Goal: Transaction & Acquisition: Purchase product/service

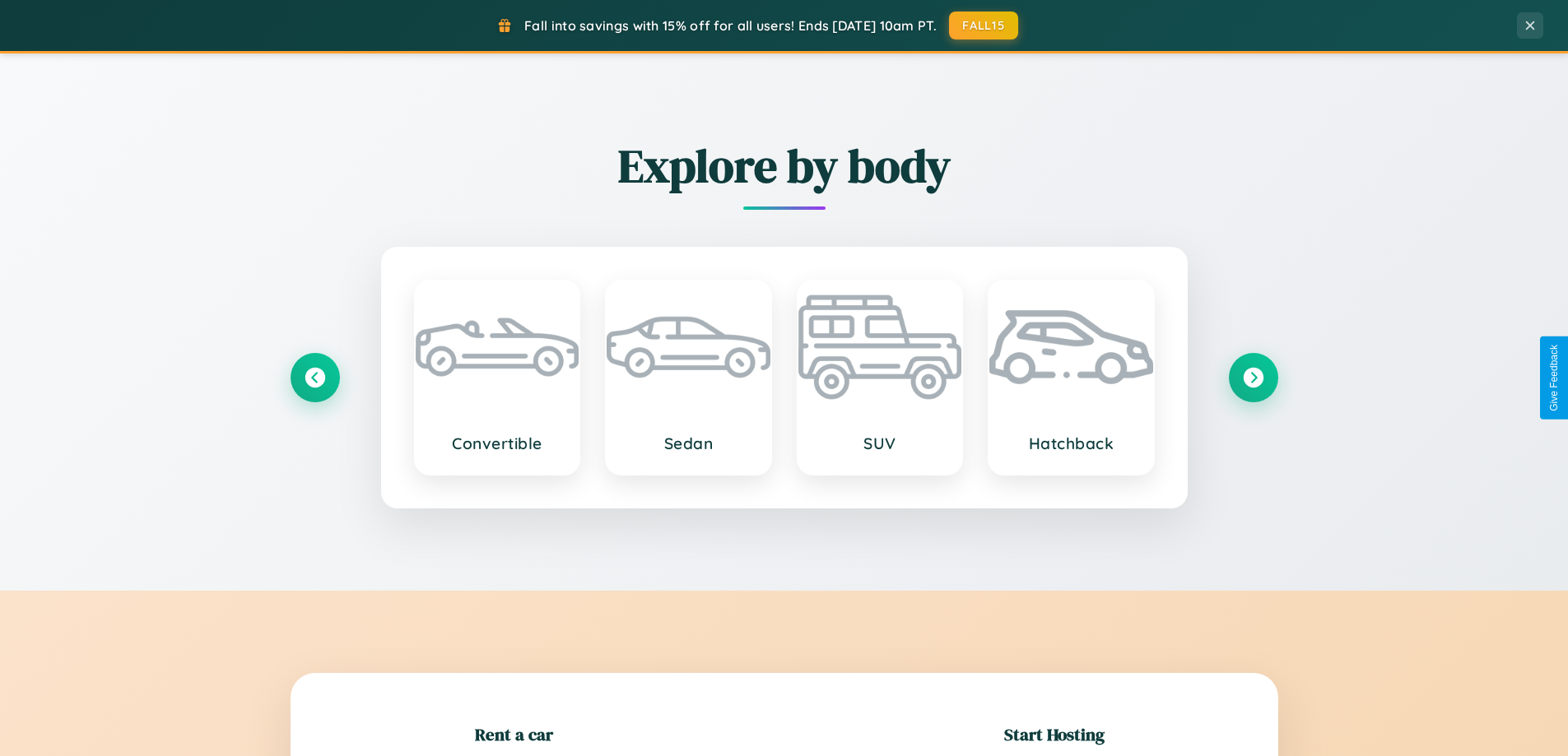
scroll to position [355, 0]
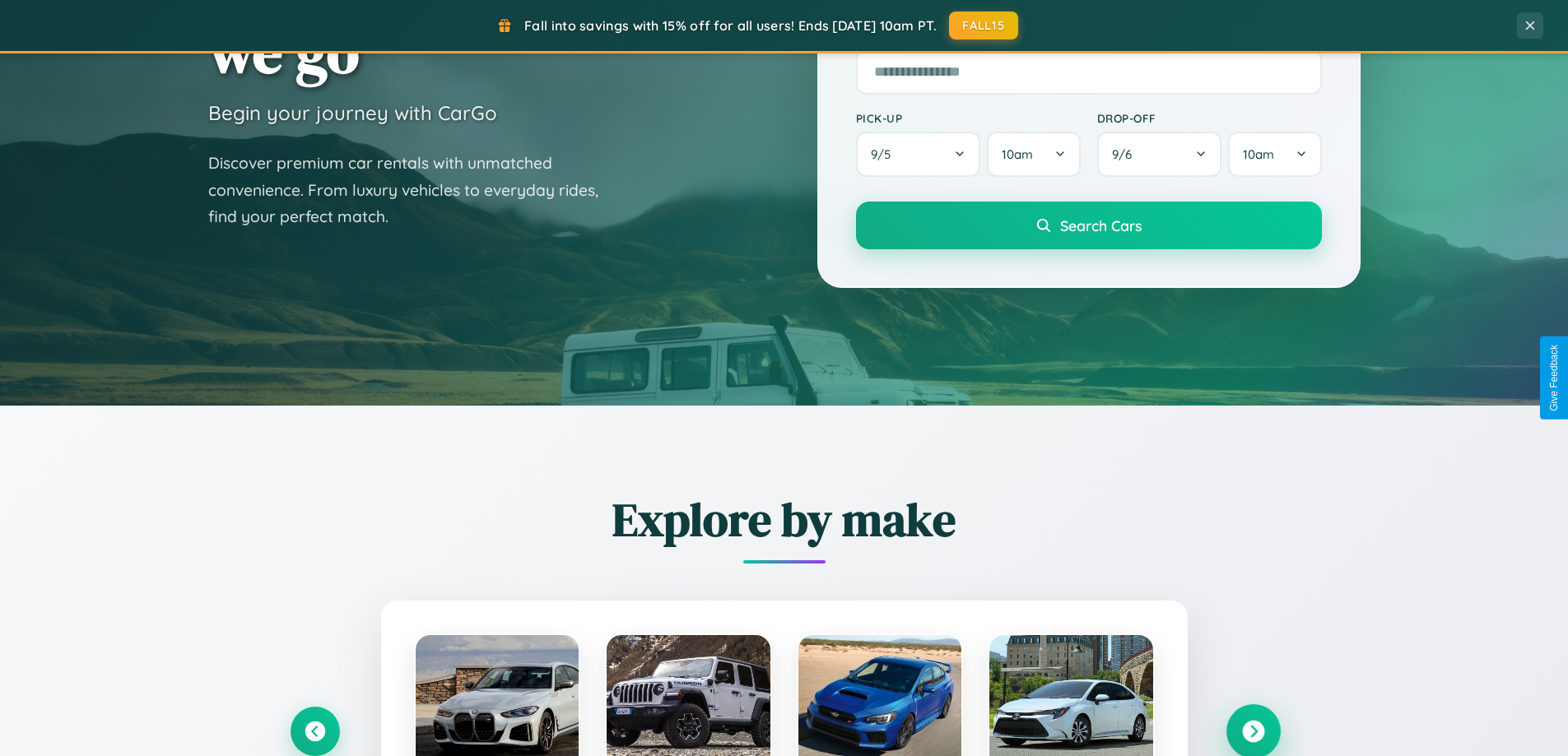
click at [1253, 732] on icon at bounding box center [1253, 732] width 22 height 22
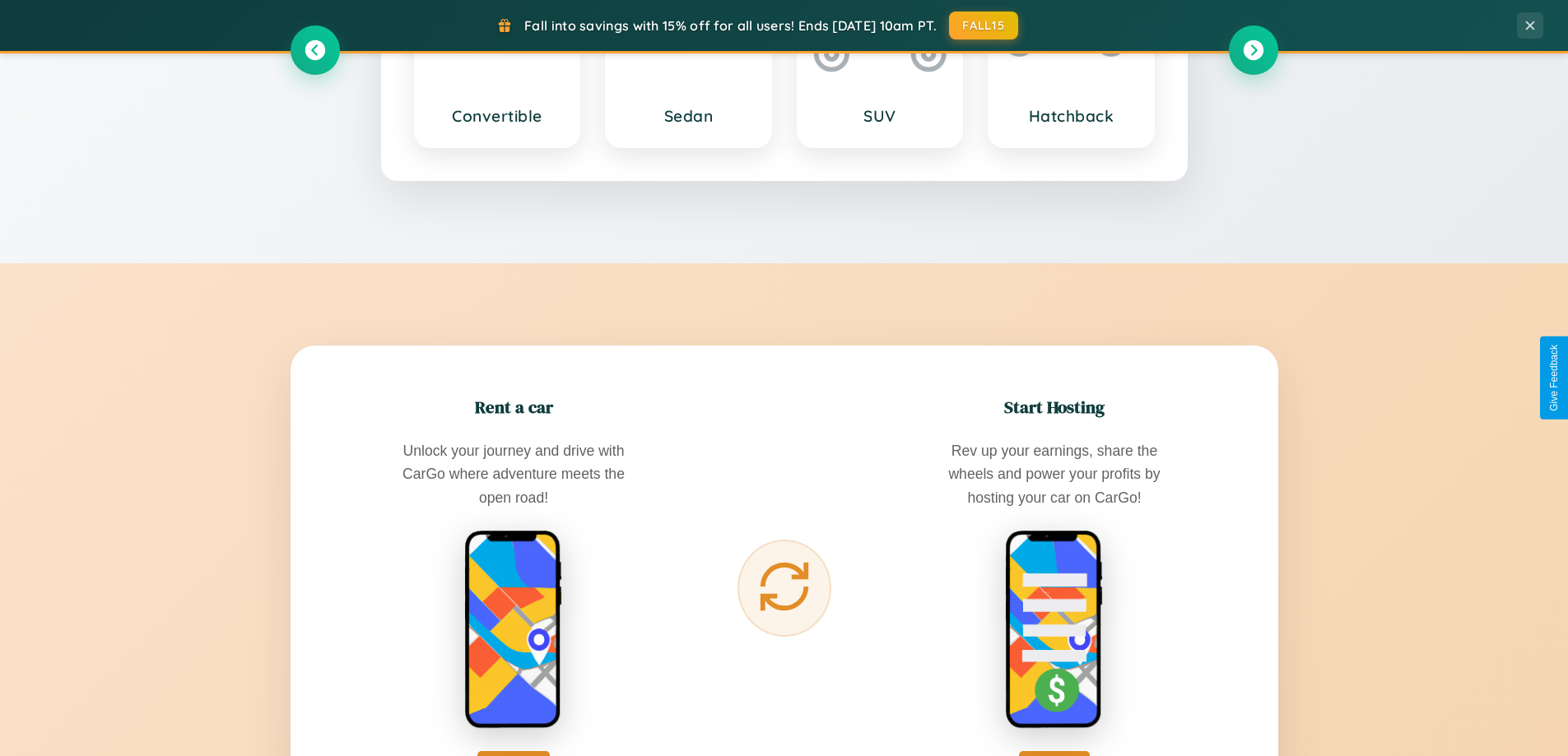
scroll to position [2644, 0]
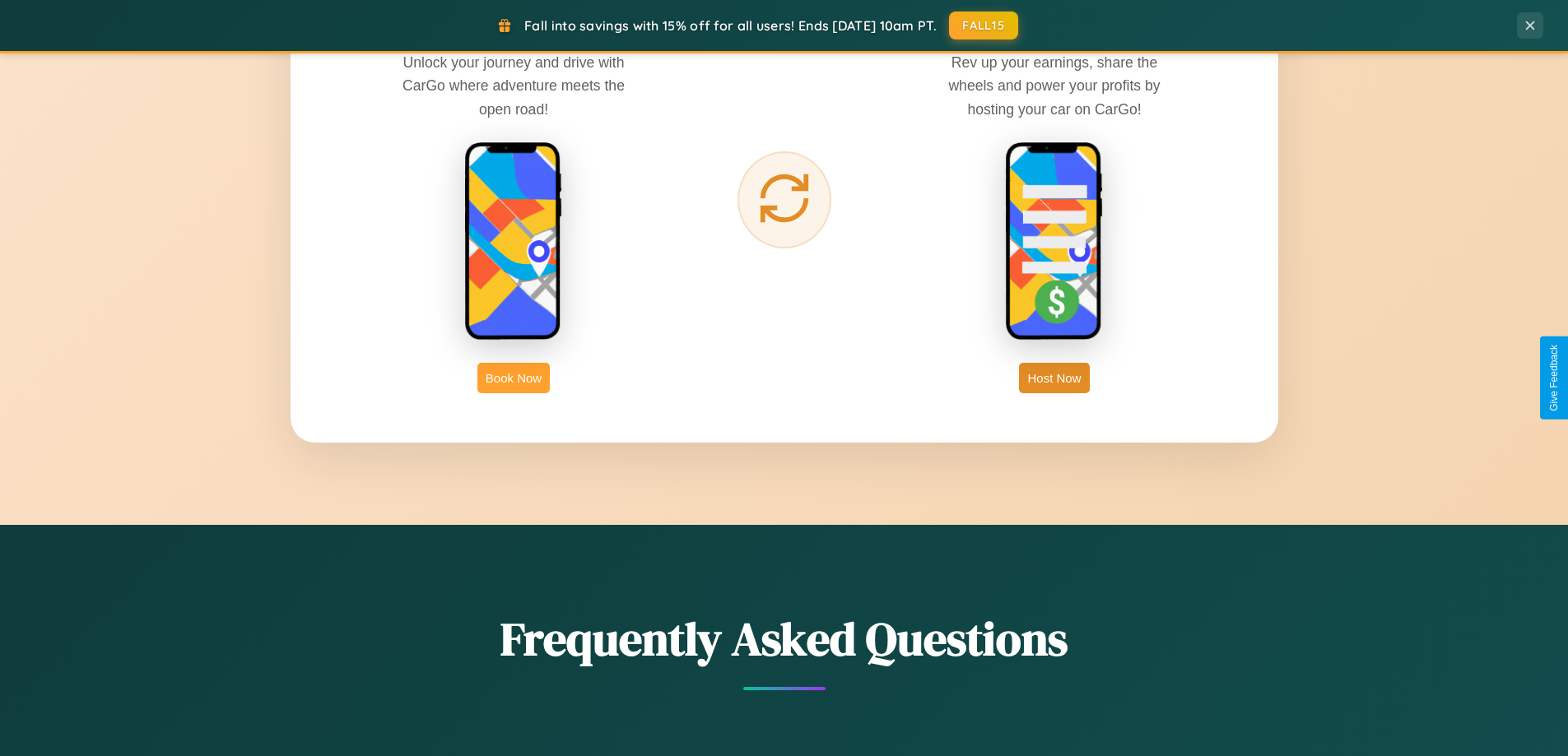
click at [514, 378] on button "Book Now" at bounding box center [513, 378] width 73 height 30
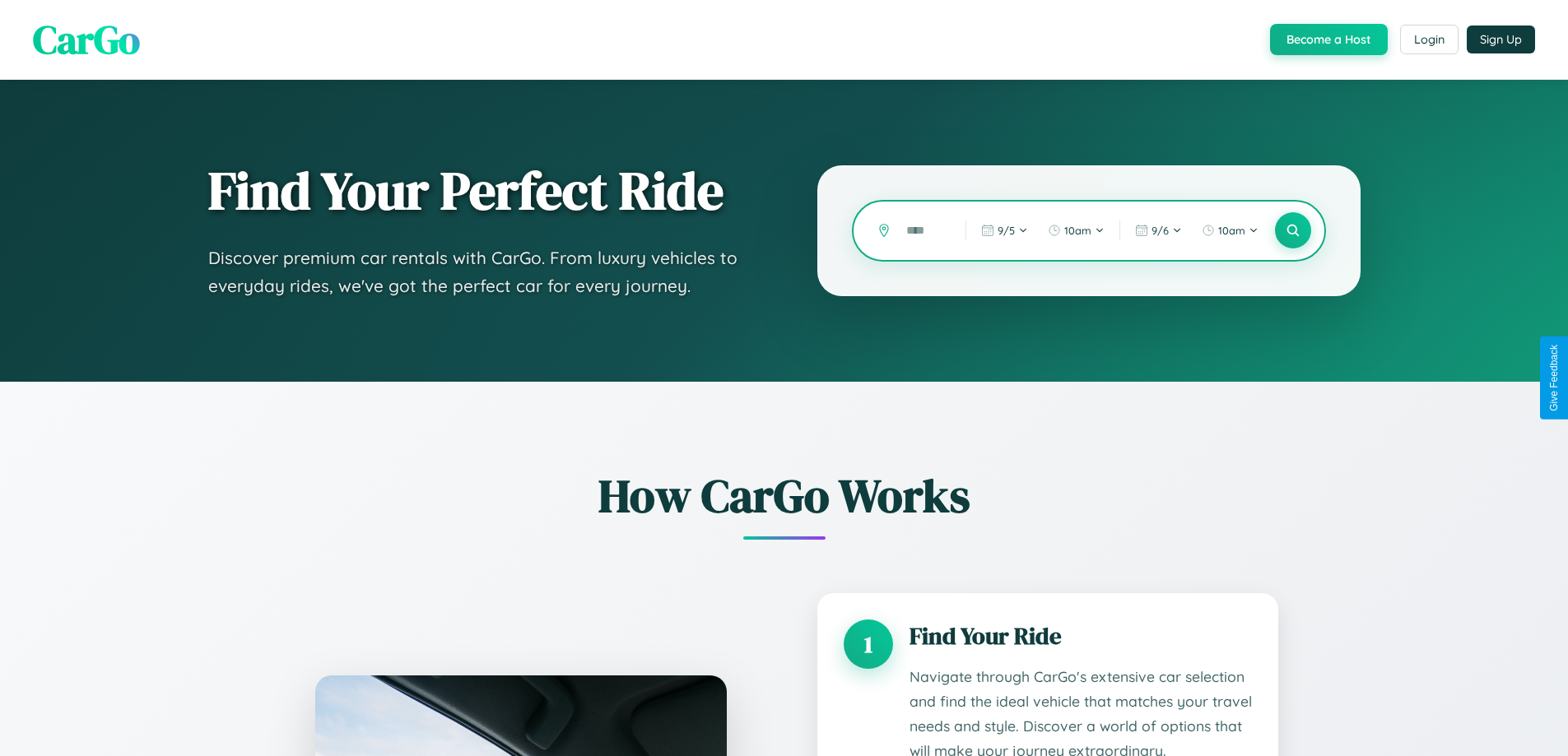
click at [923, 230] on input "text" at bounding box center [923, 230] width 51 height 29
type input "*****"
click at [1293, 230] on icon at bounding box center [1292, 230] width 15 height 15
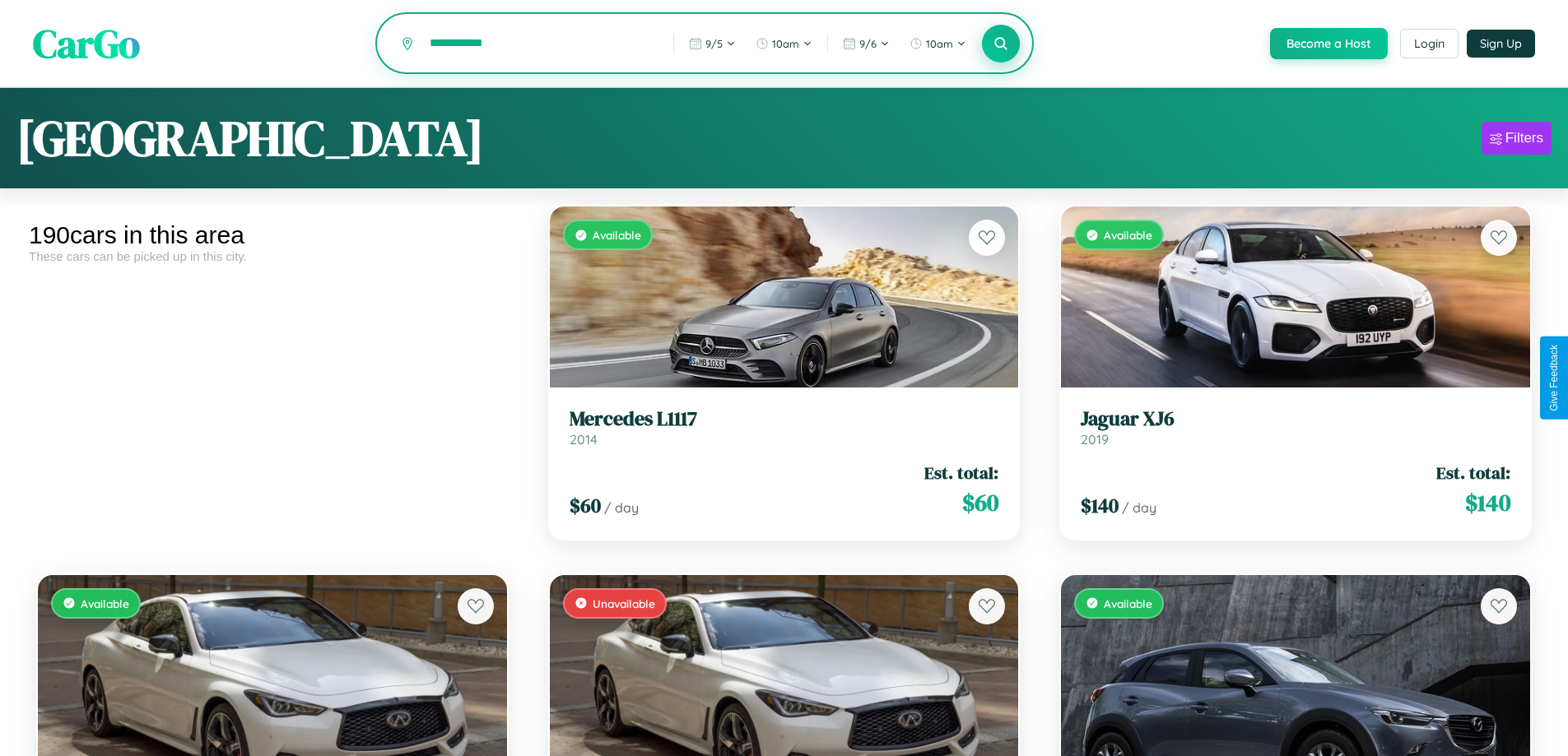
type input "**********"
click at [1000, 45] on icon at bounding box center [1000, 42] width 15 height 15
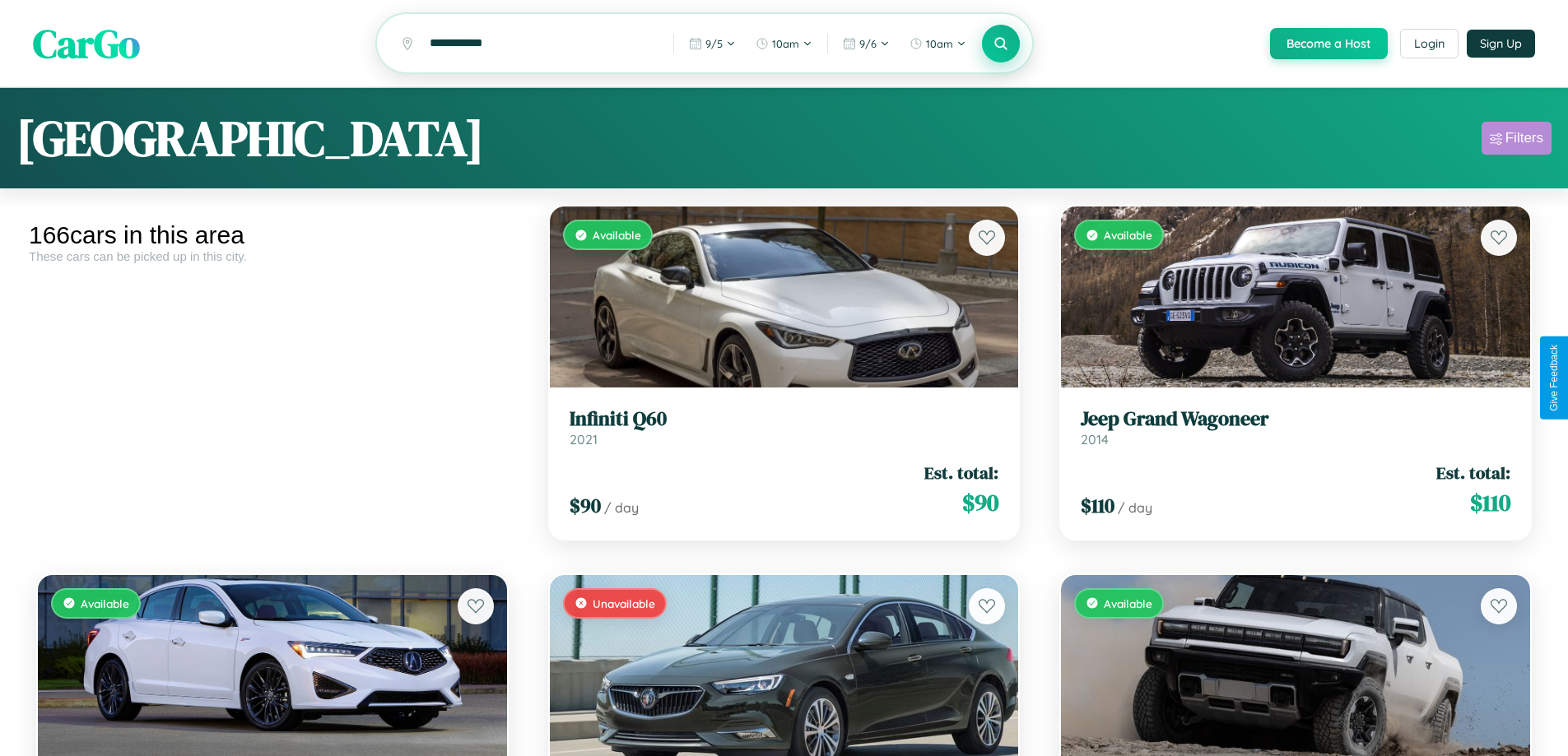
click at [1516, 141] on div "Filters" at bounding box center [1524, 138] width 38 height 16
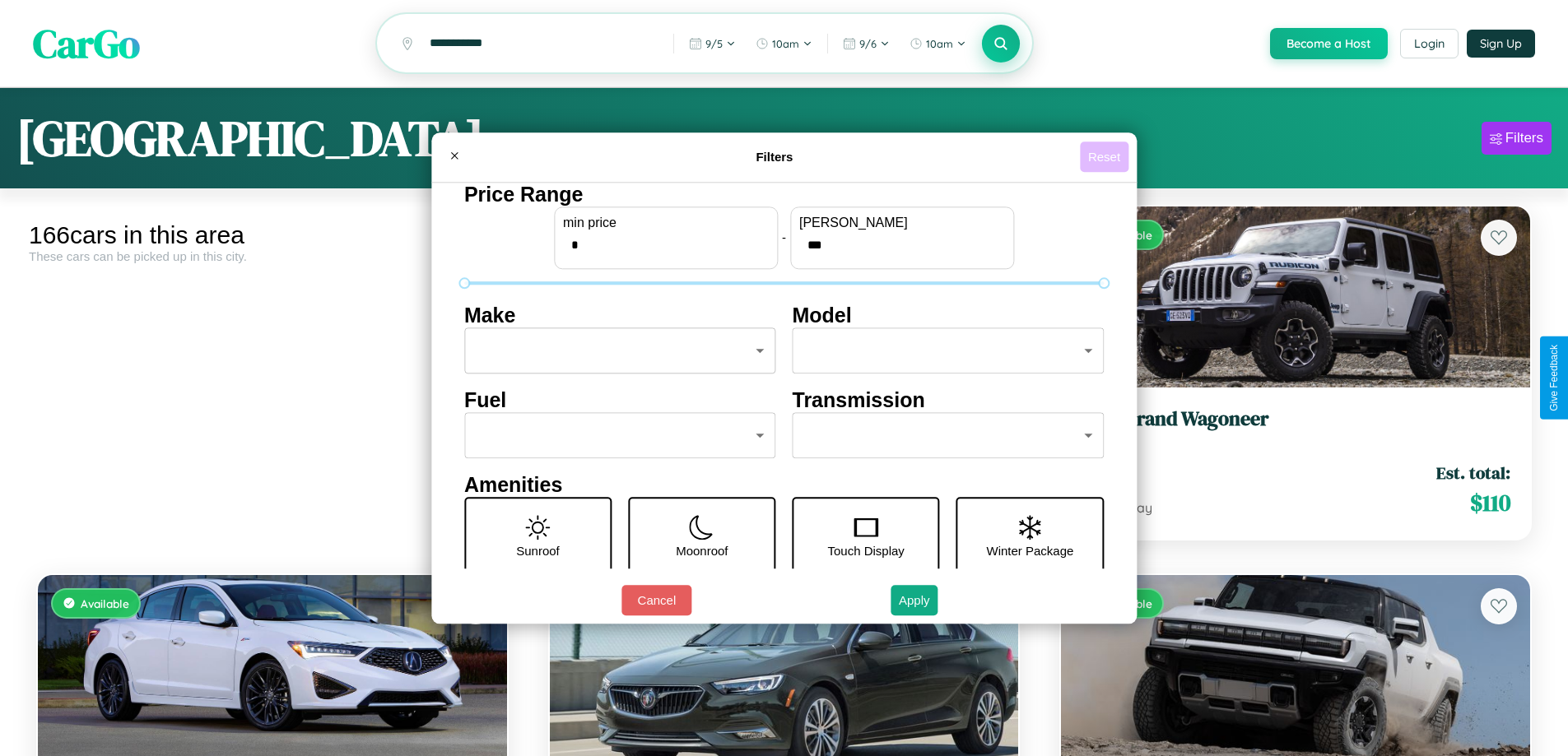
click at [1106, 156] on button "Reset" at bounding box center [1104, 157] width 48 height 30
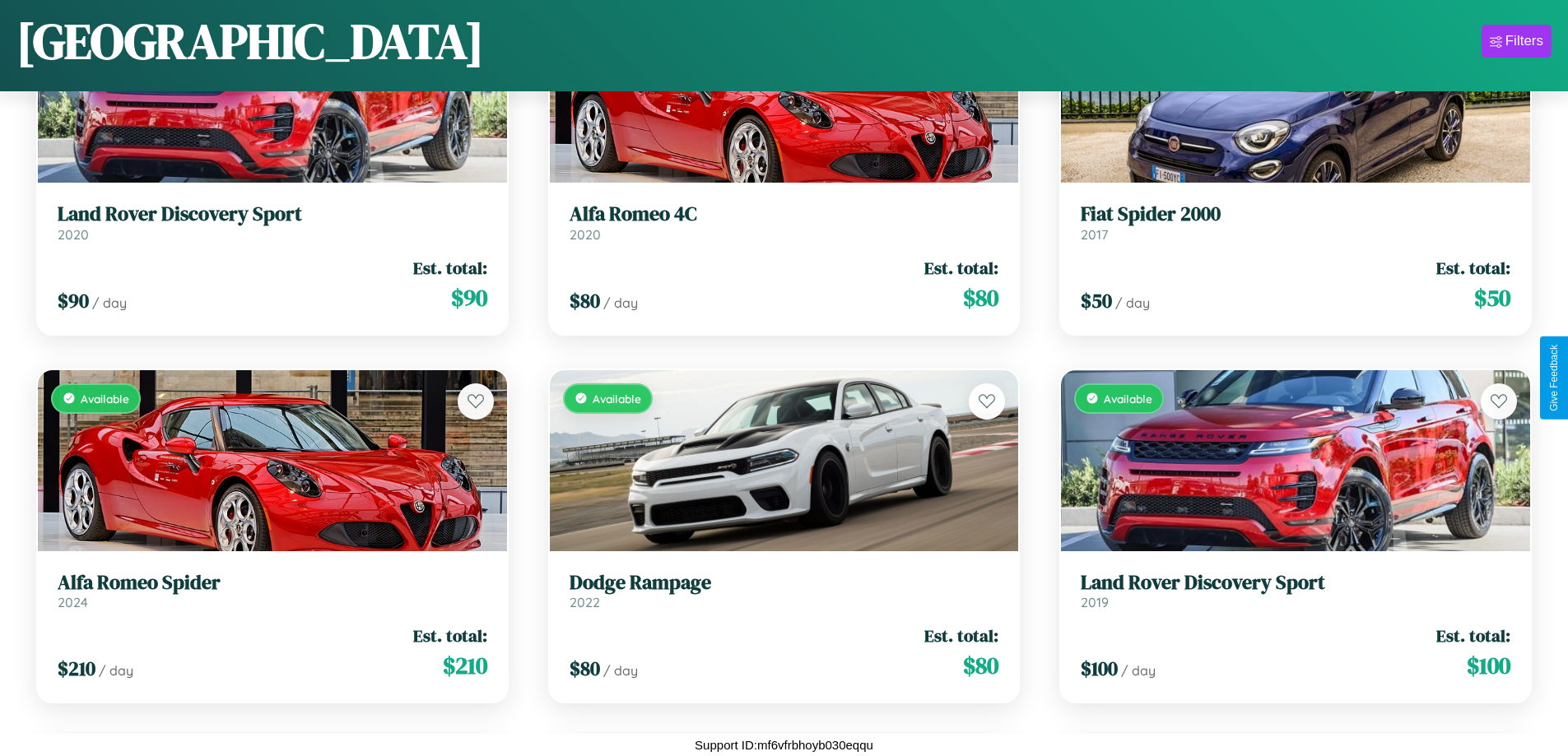
scroll to position [6127, 0]
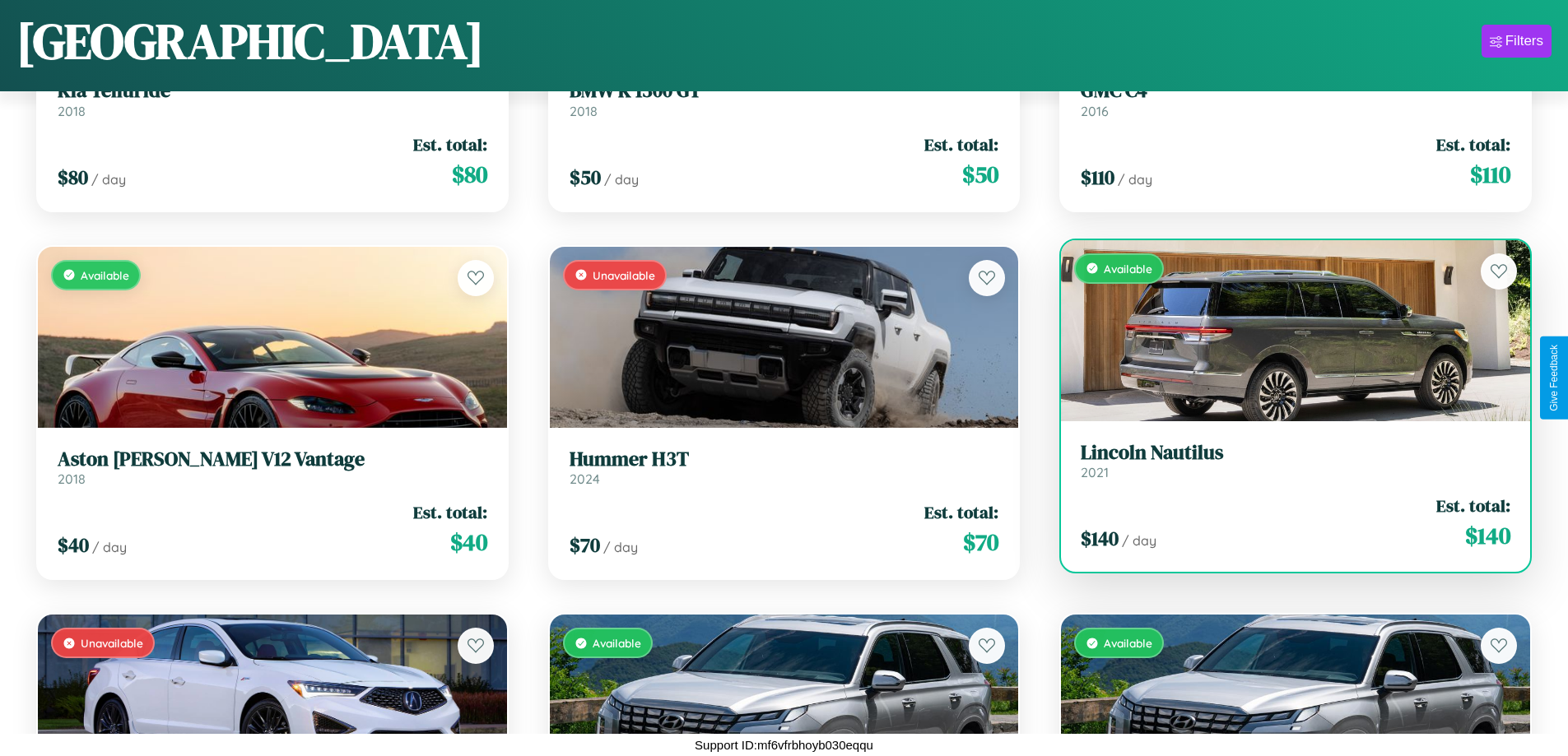
click at [1285, 466] on link "Lincoln Nautilus 2021" at bounding box center [1295, 461] width 430 height 40
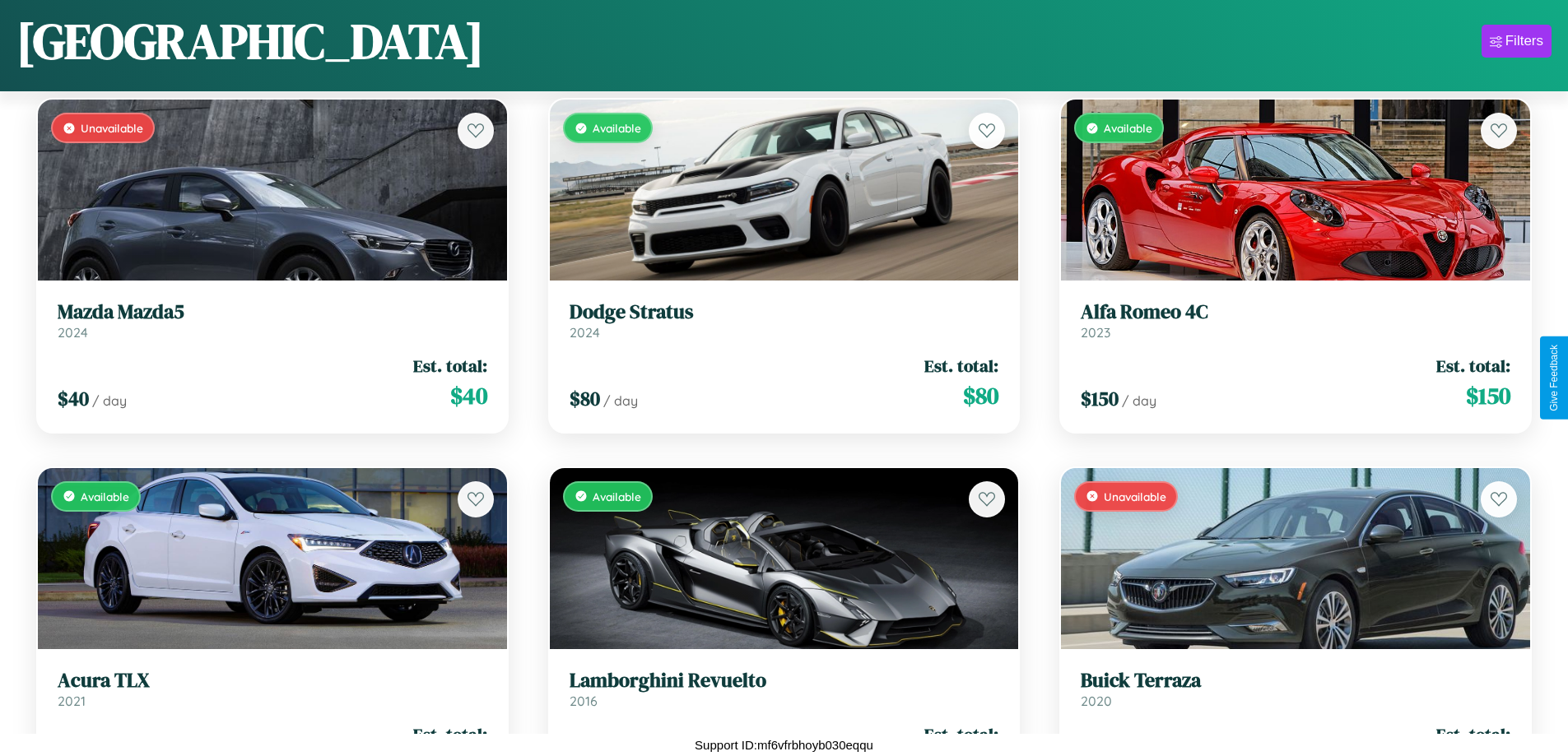
scroll to position [18287, 0]
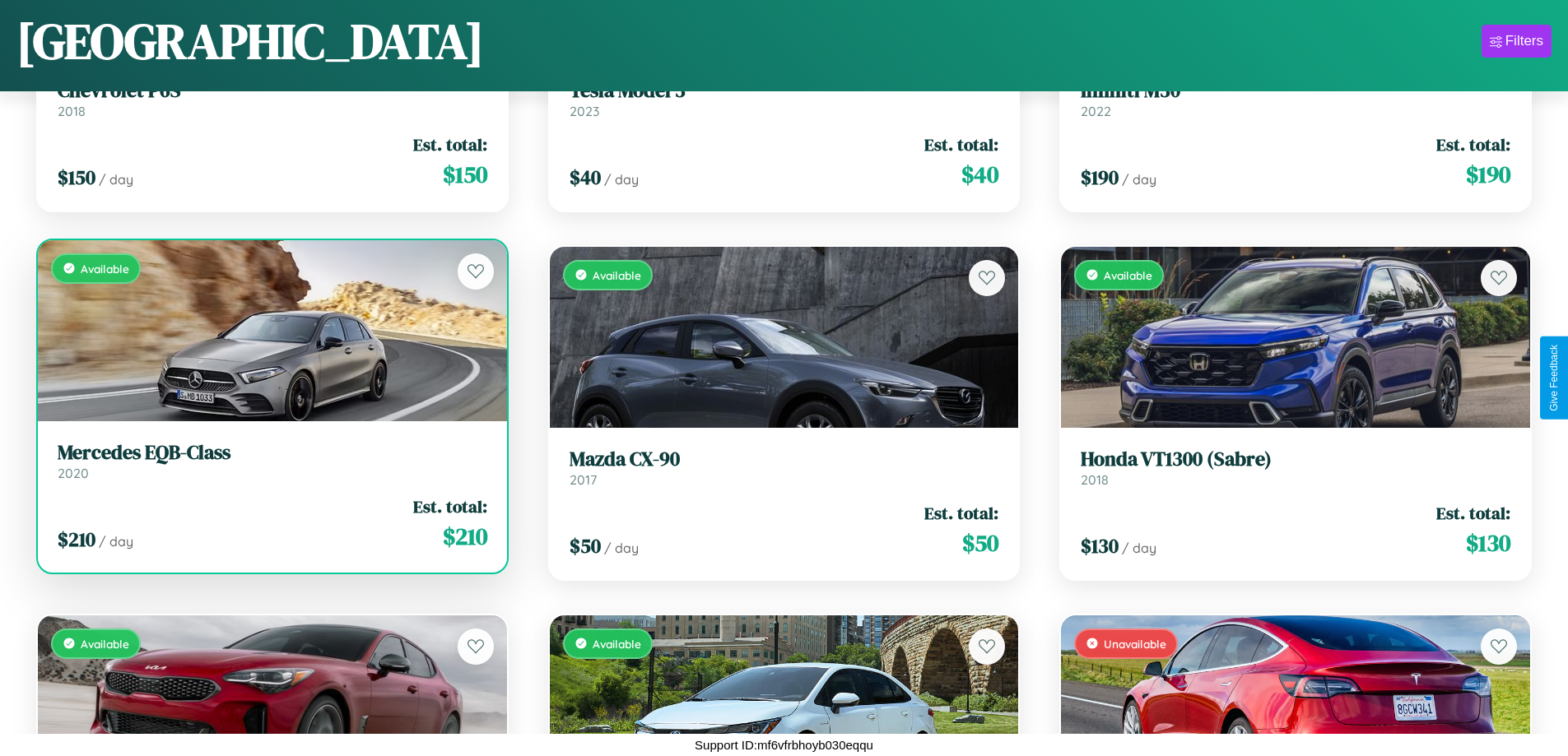
click at [270, 467] on link "Mercedes EQB-Class 2020" at bounding box center [272, 461] width 430 height 40
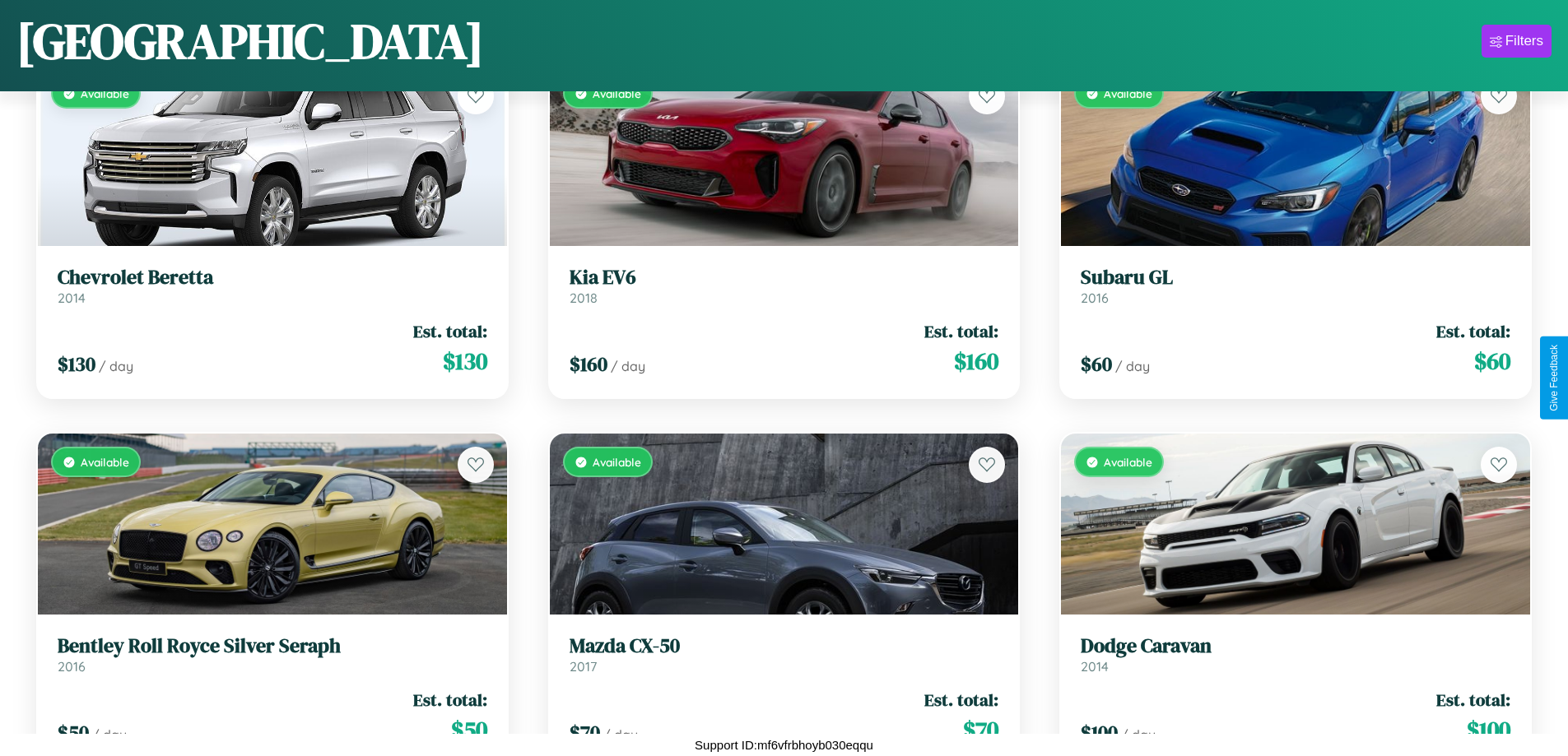
scroll to position [13865, 0]
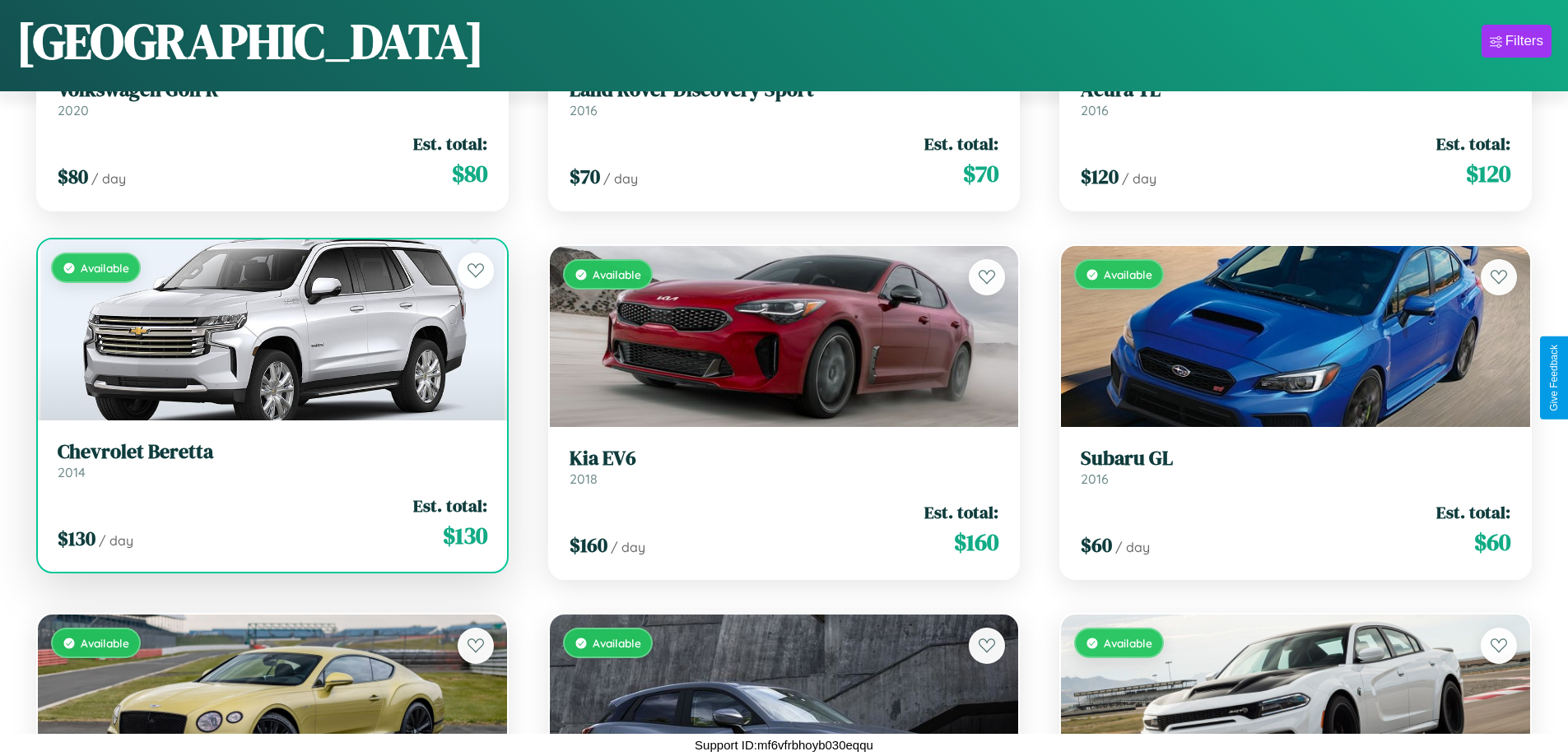
click at [270, 466] on link "Chevrolet Beretta 2014" at bounding box center [272, 460] width 430 height 40
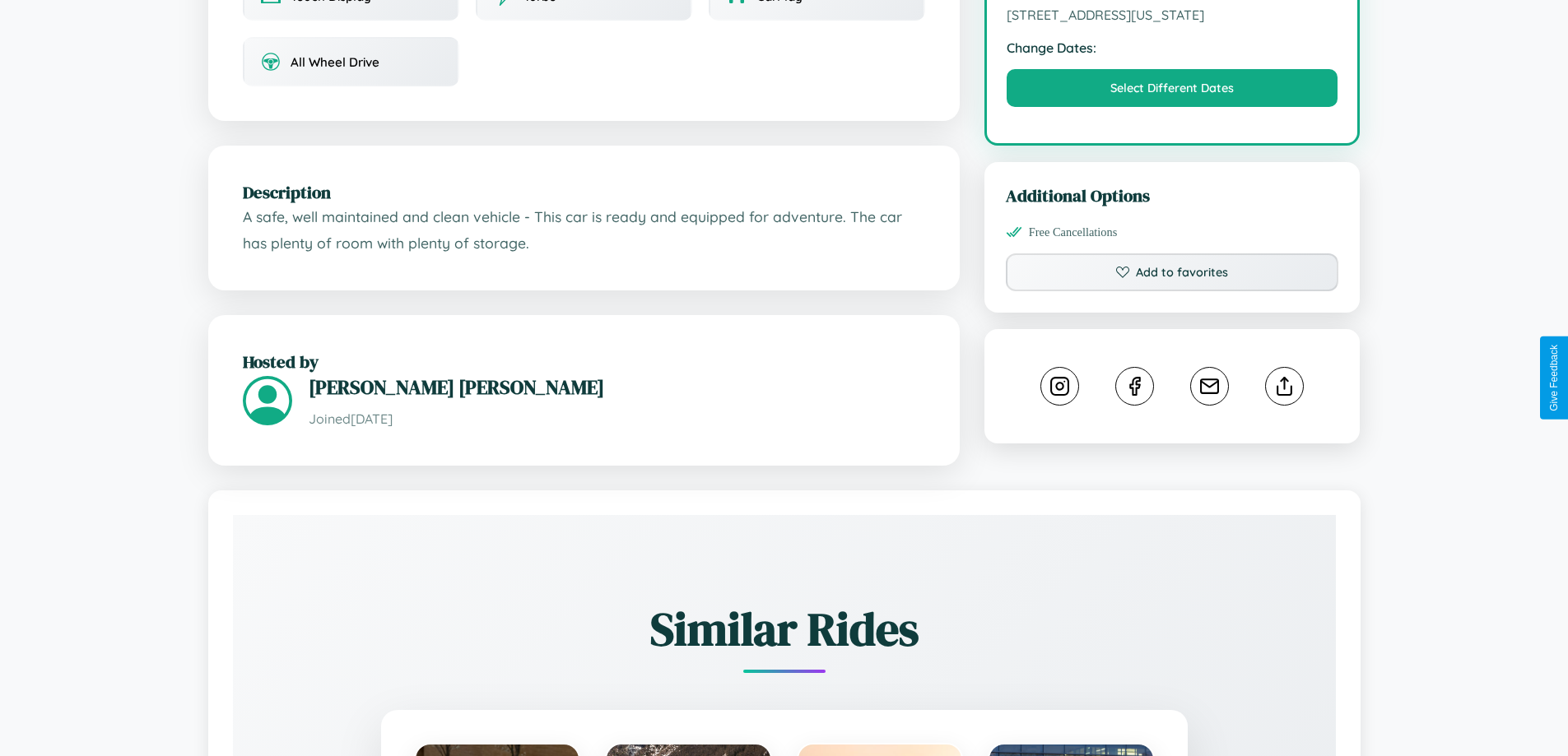
scroll to position [557, 0]
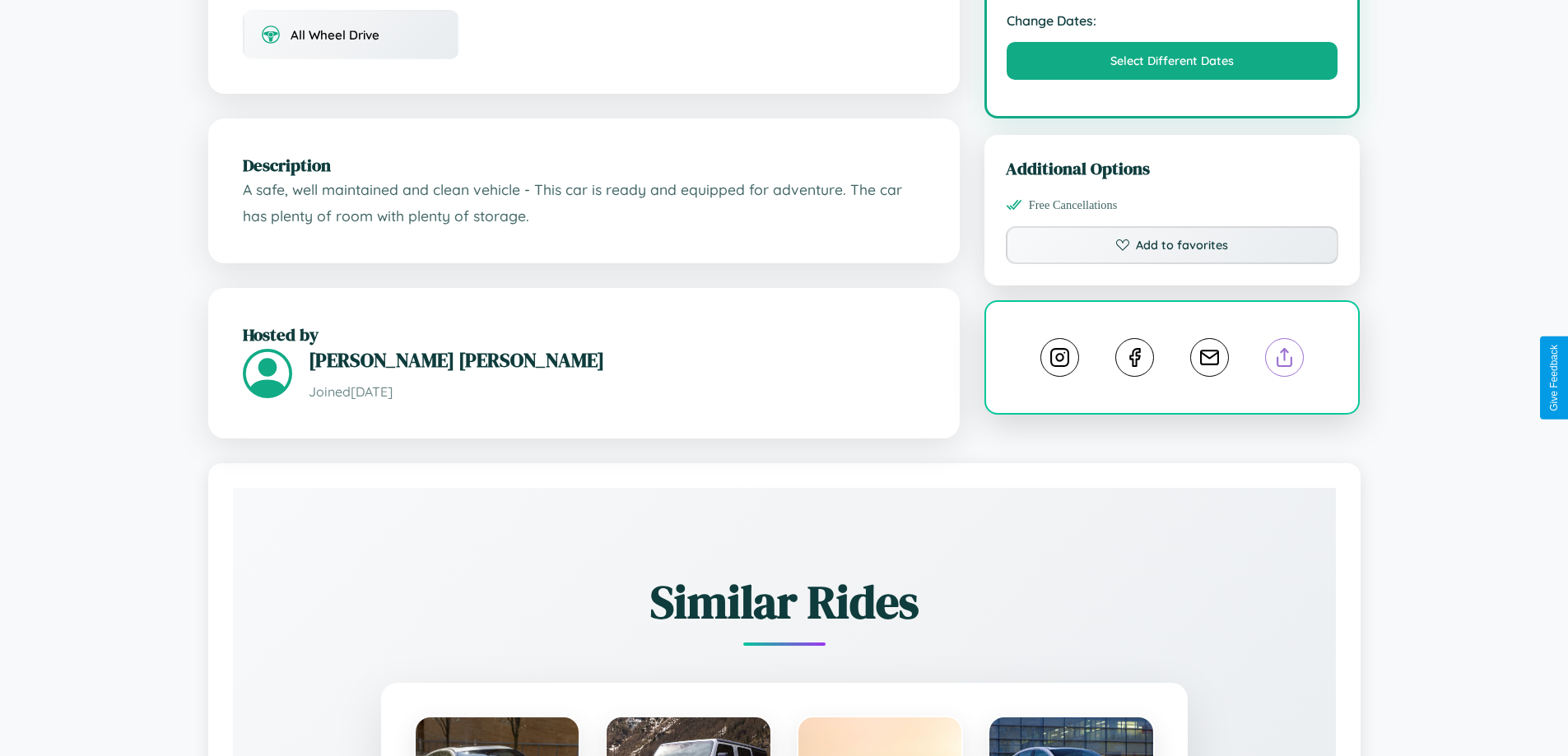
click at [1285, 361] on line at bounding box center [1285, 354] width 0 height 12
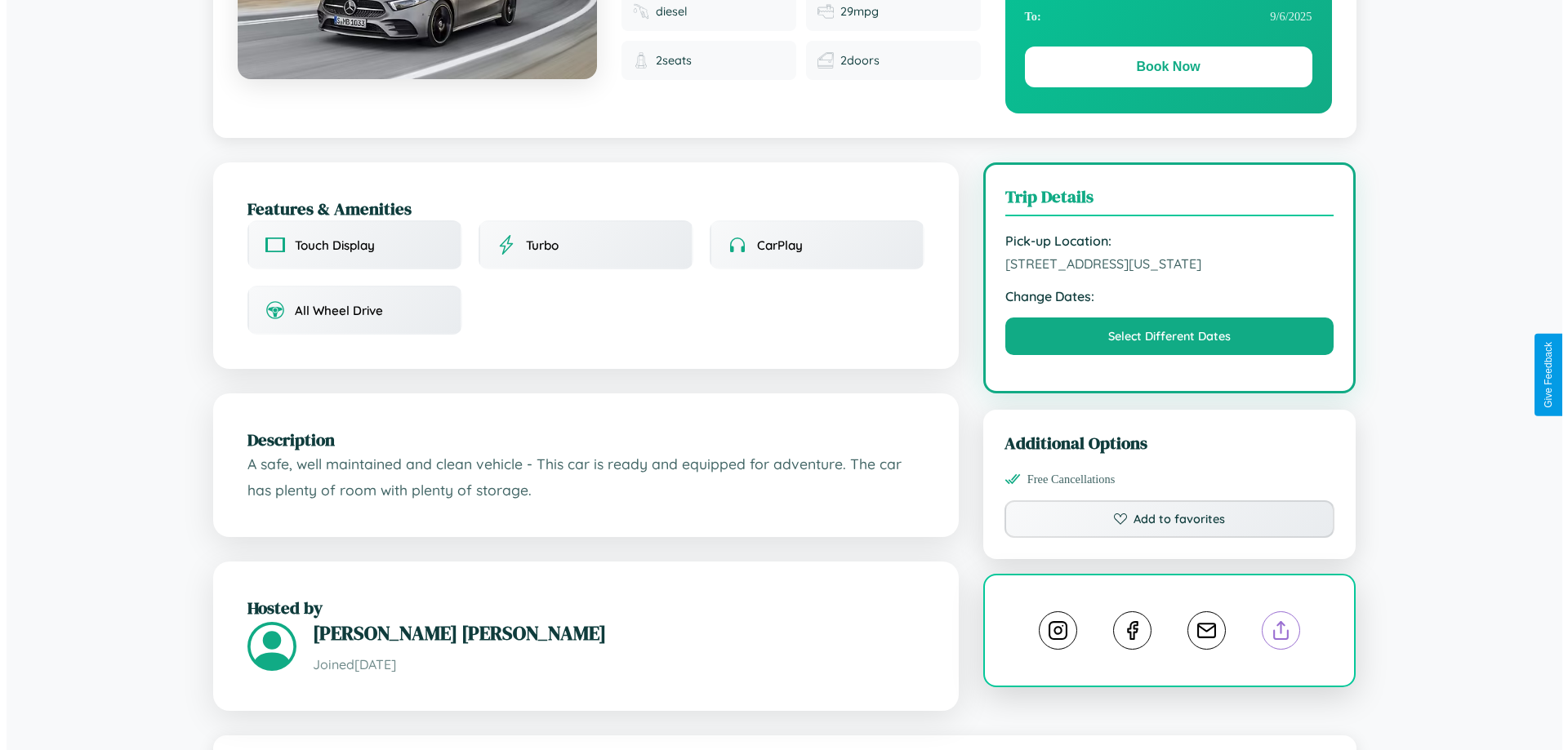
scroll to position [0, 0]
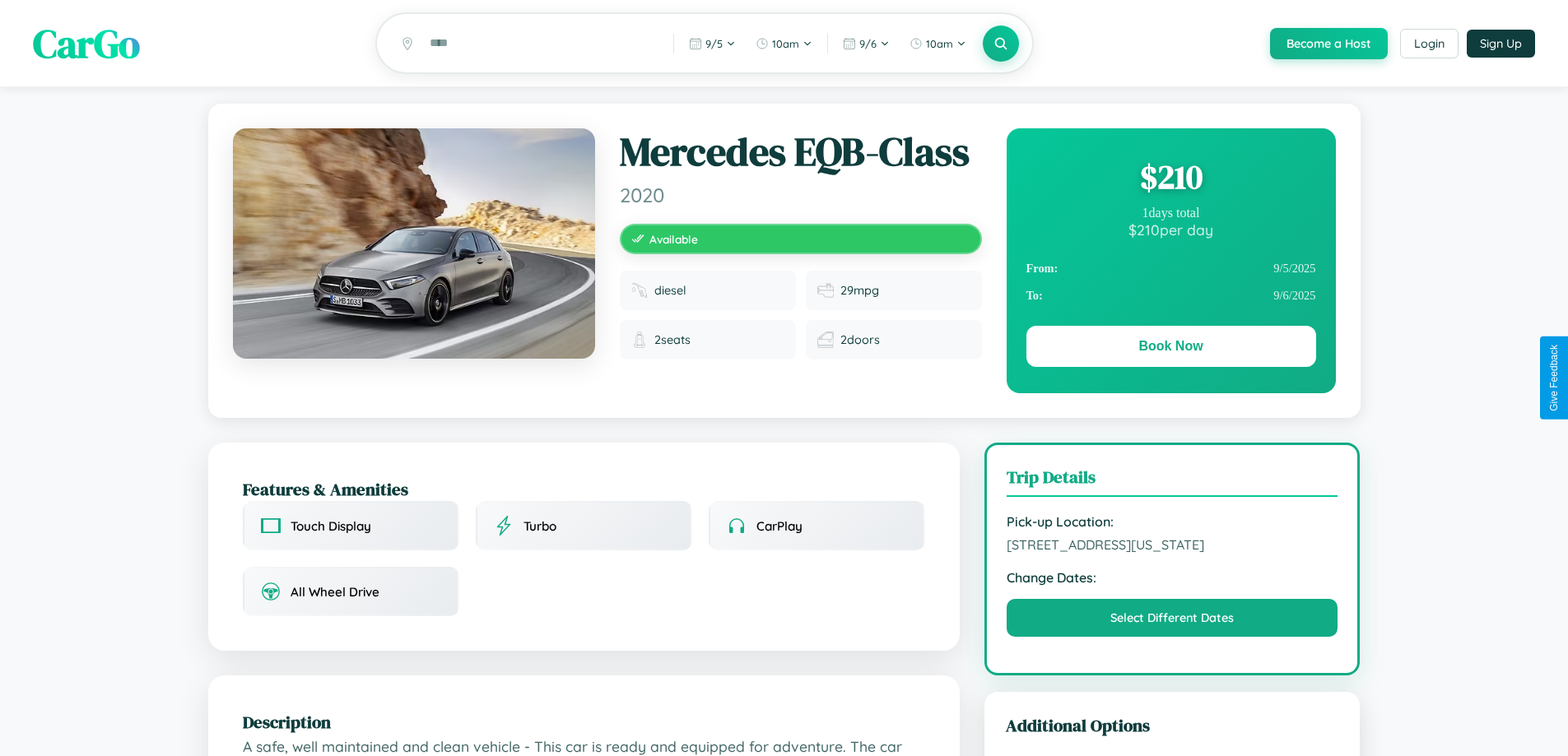
click at [1171, 179] on div "$ 210" at bounding box center [1171, 177] width 290 height 45
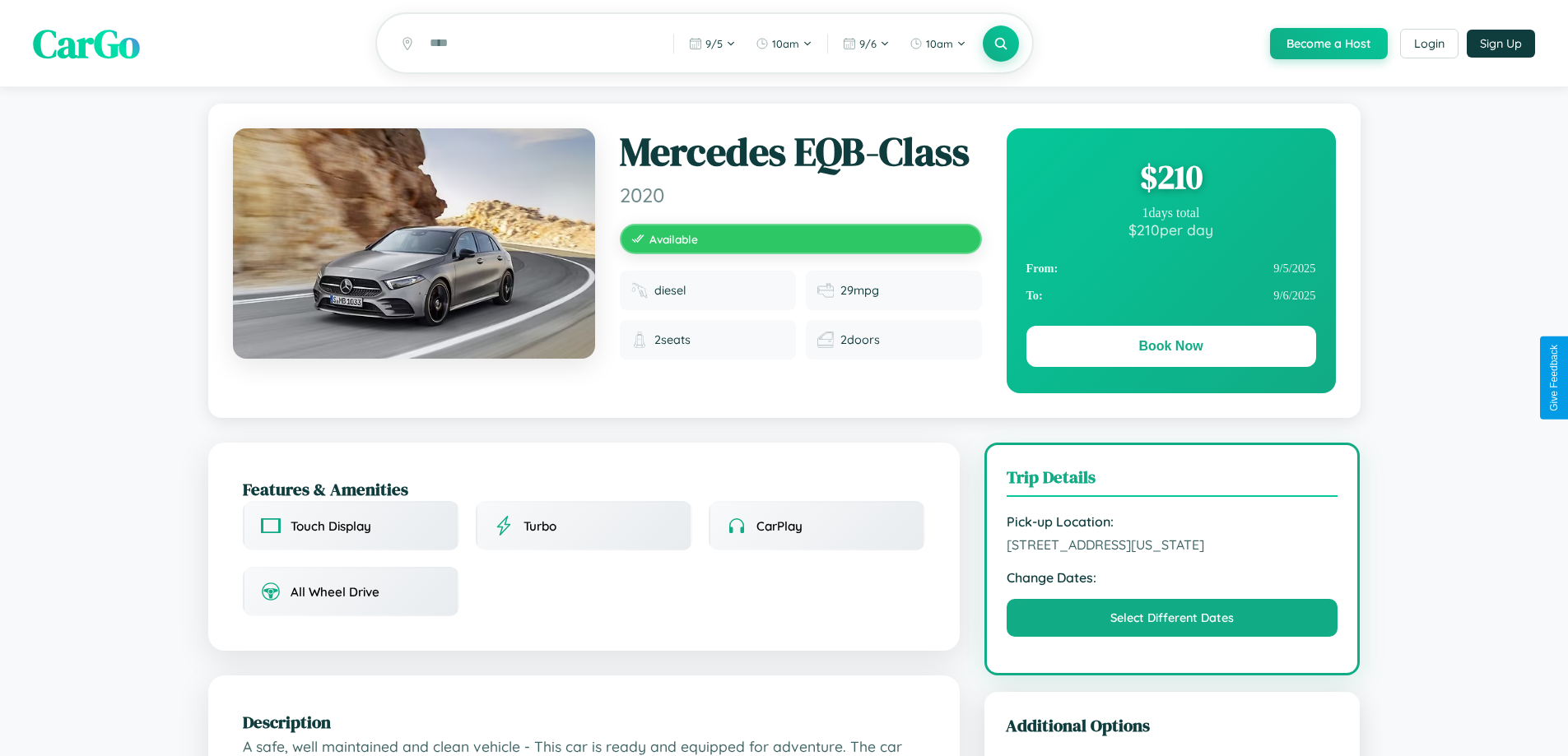
click at [1171, 179] on div "$ 210" at bounding box center [1171, 177] width 290 height 45
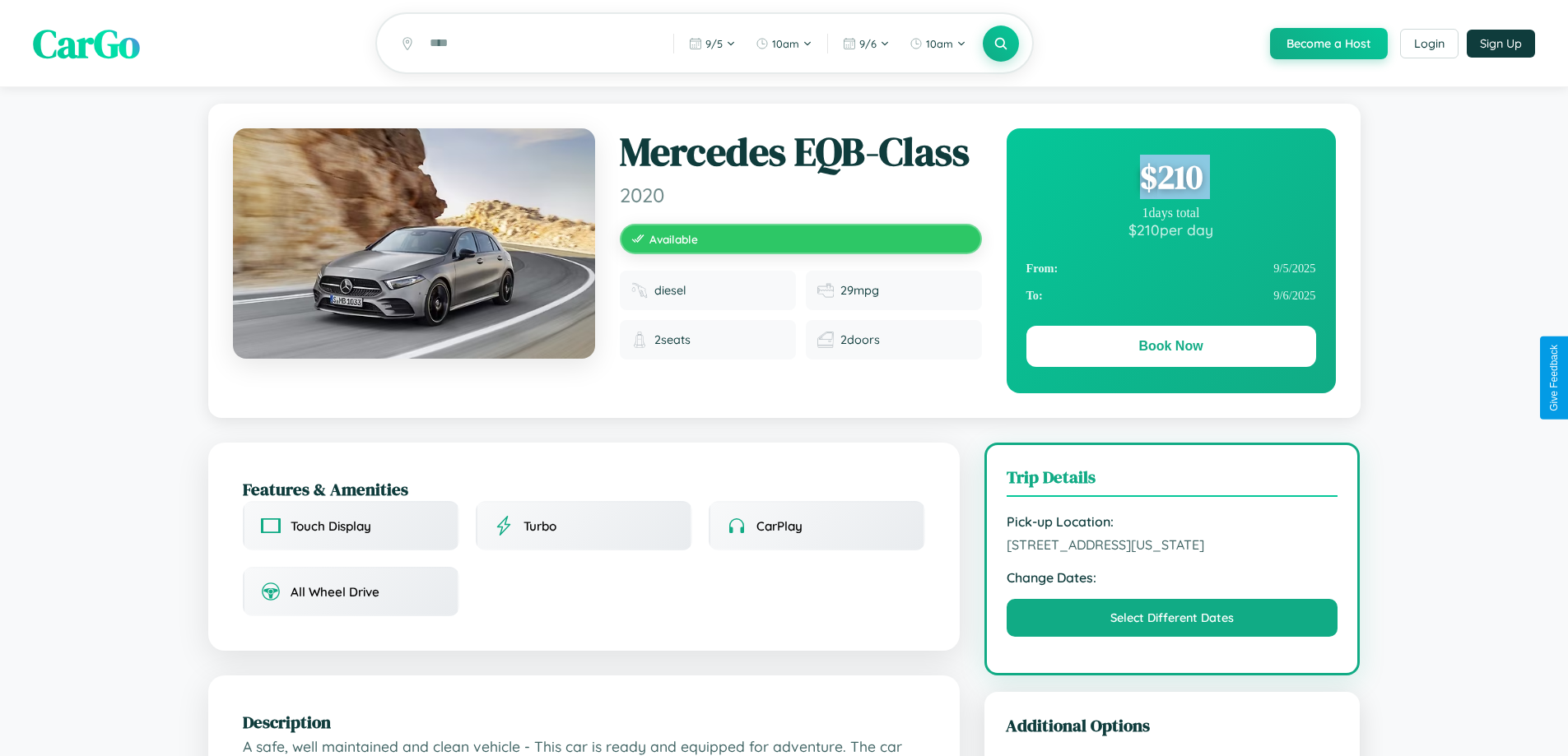
click at [1171, 179] on div "$ 210" at bounding box center [1171, 177] width 290 height 45
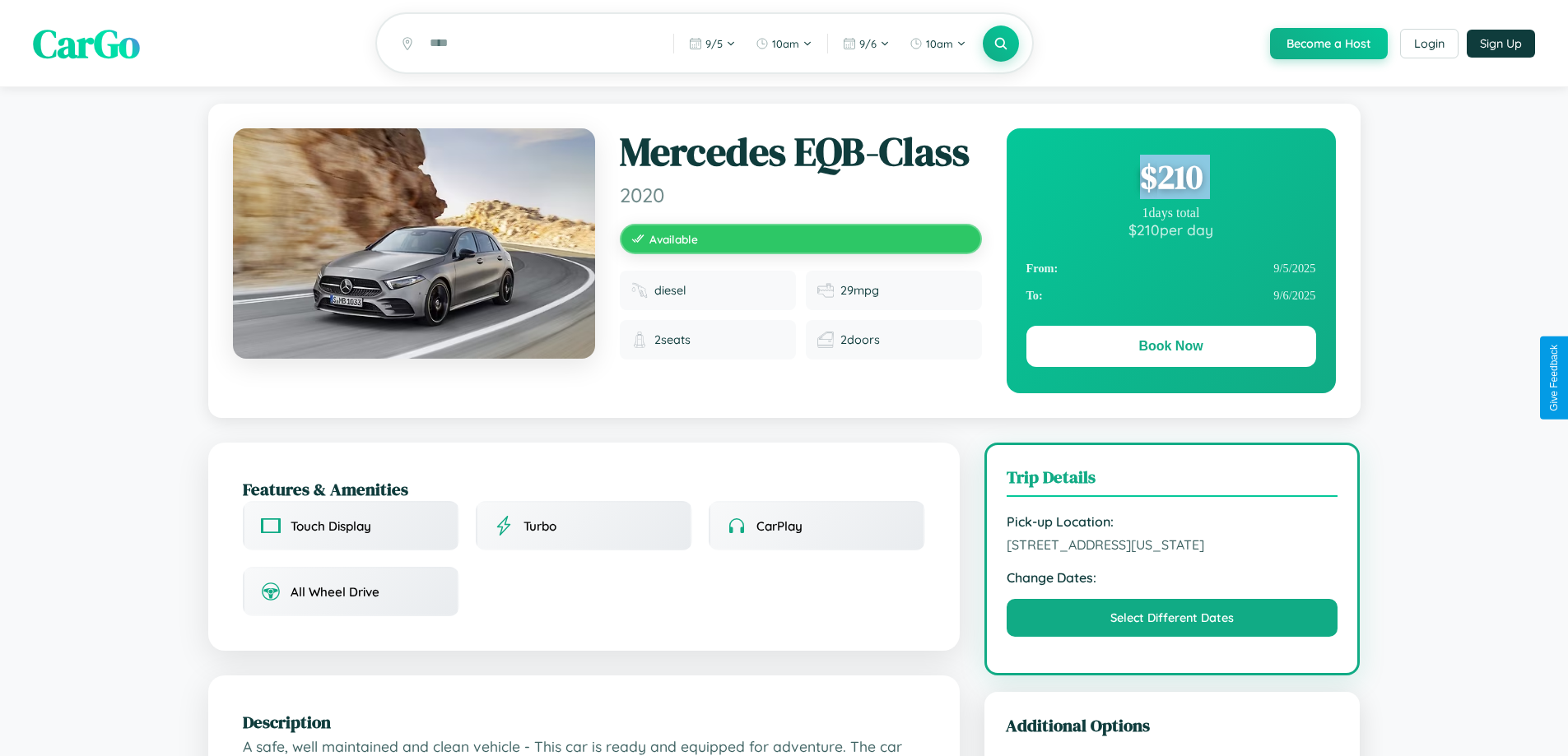
click at [1171, 179] on div "$ 210" at bounding box center [1171, 177] width 290 height 45
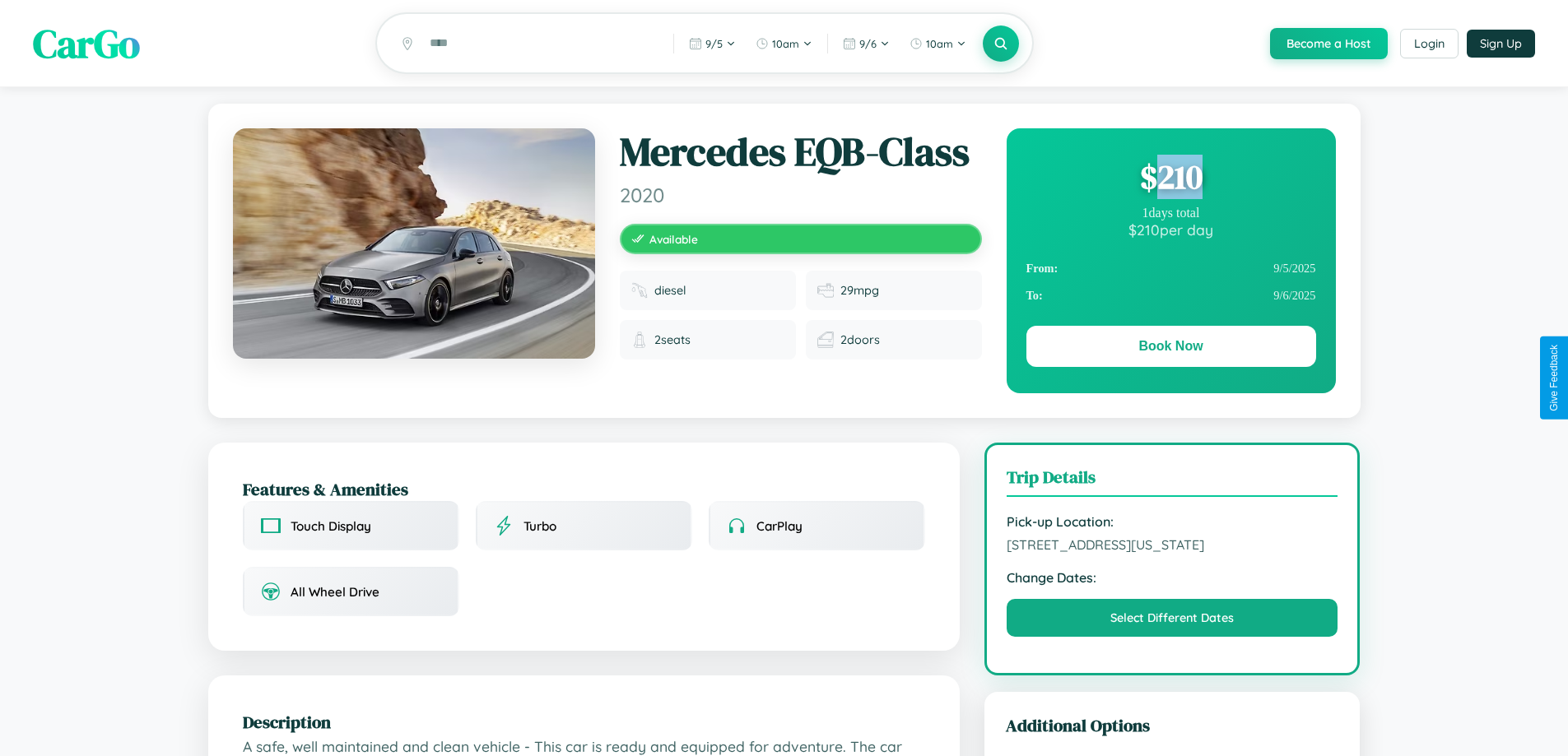
click at [1171, 179] on div "$ 210" at bounding box center [1171, 177] width 290 height 45
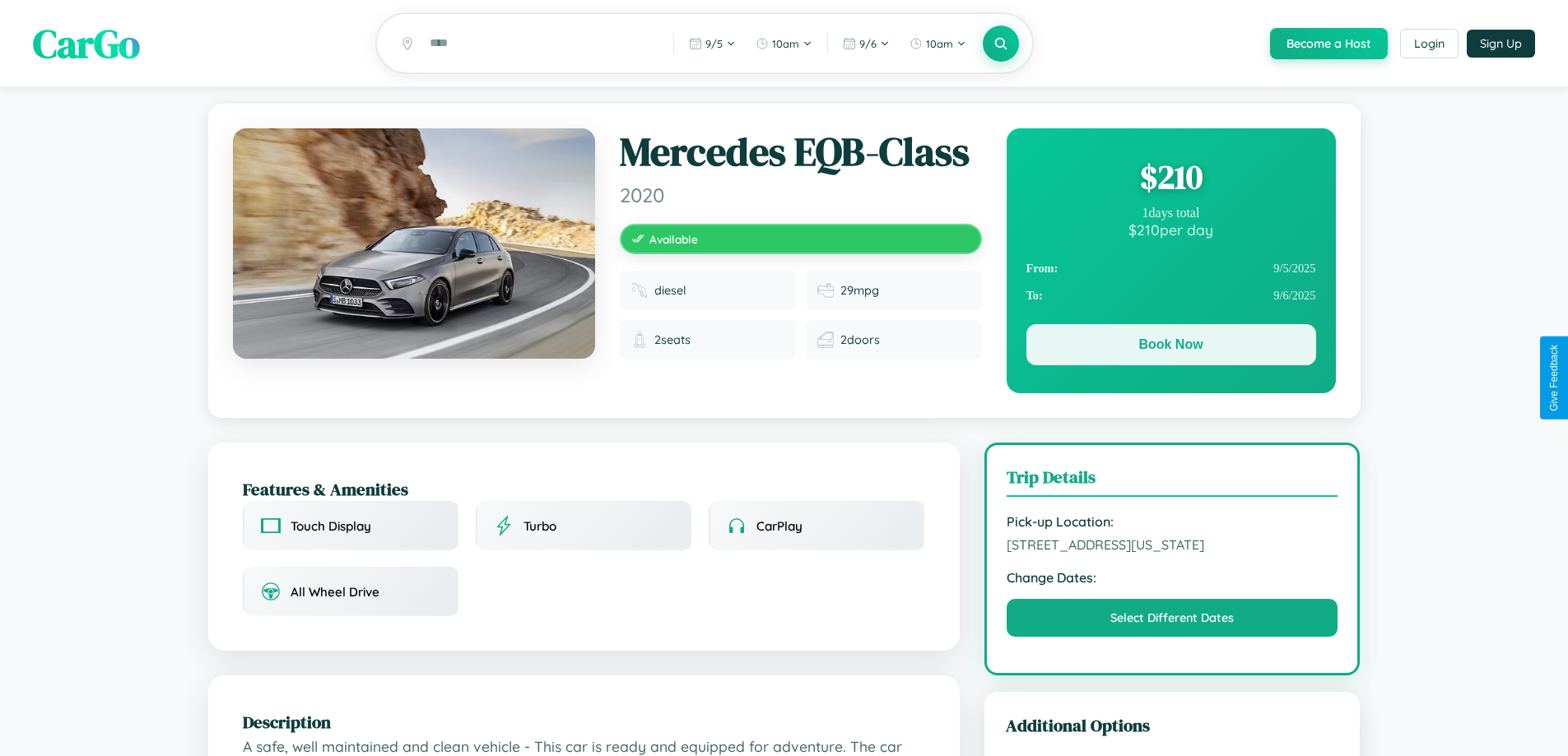
click at [1171, 347] on button "Book Now" at bounding box center [1171, 345] width 290 height 41
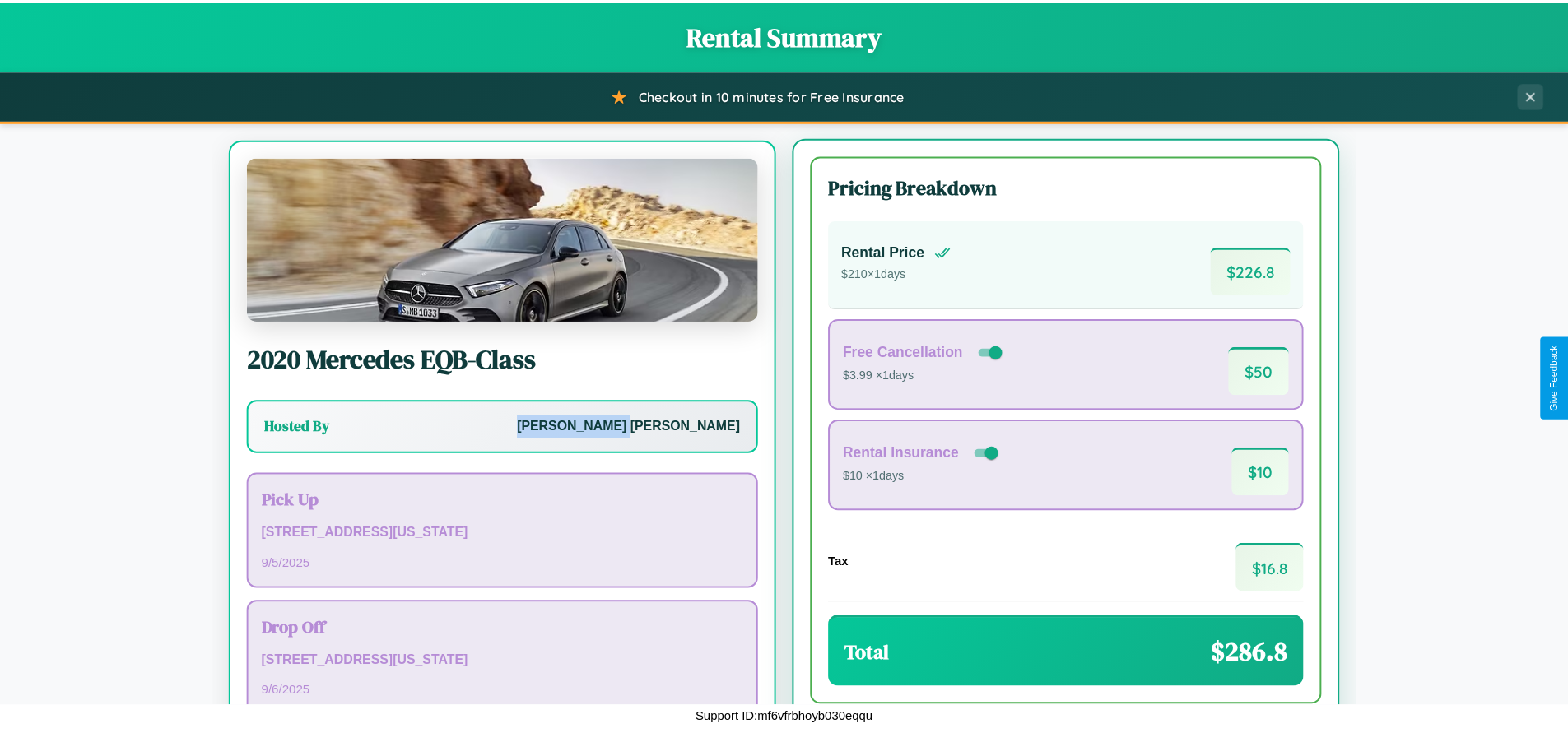
scroll to position [76, 0]
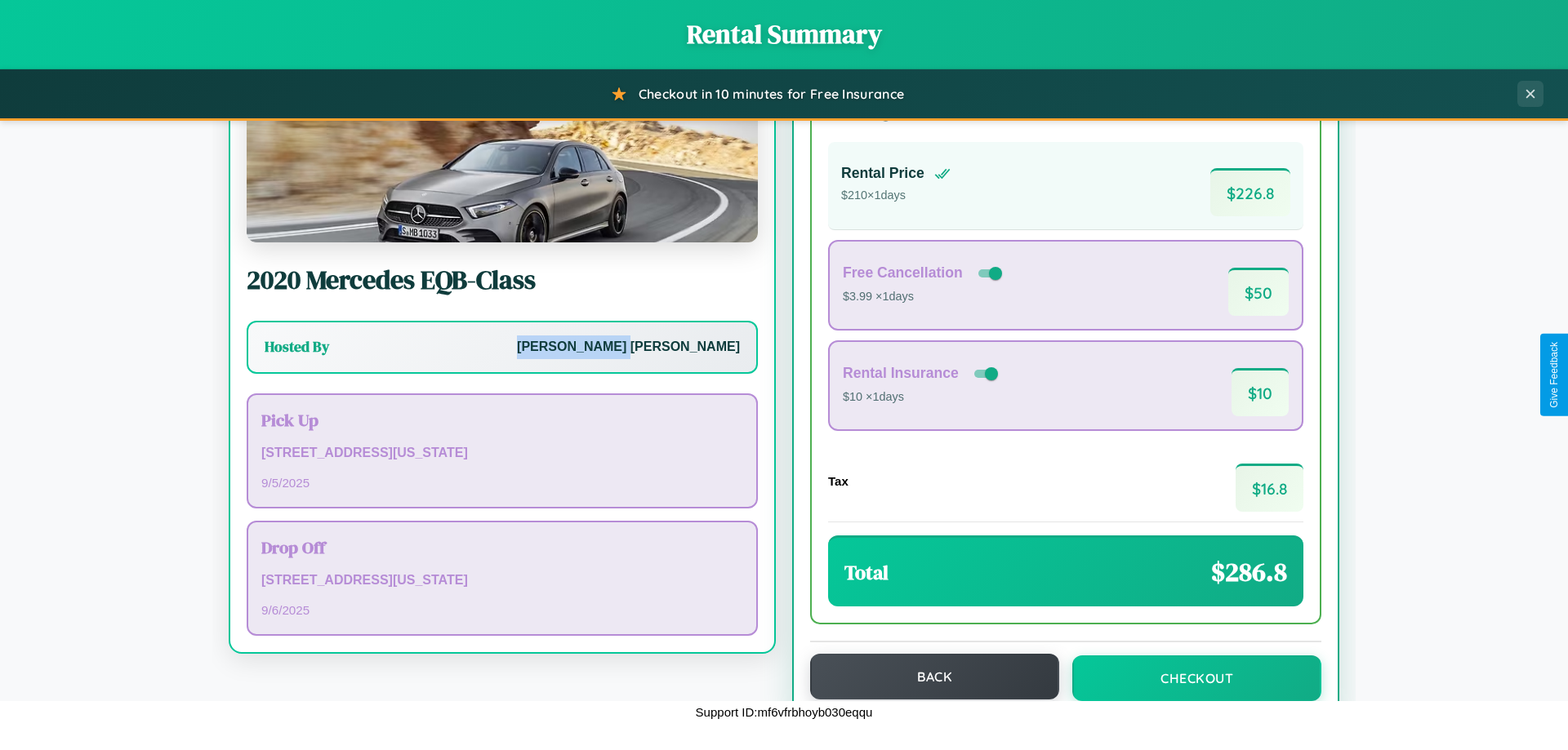
click at [926, 677] on button "Back" at bounding box center [934, 676] width 249 height 45
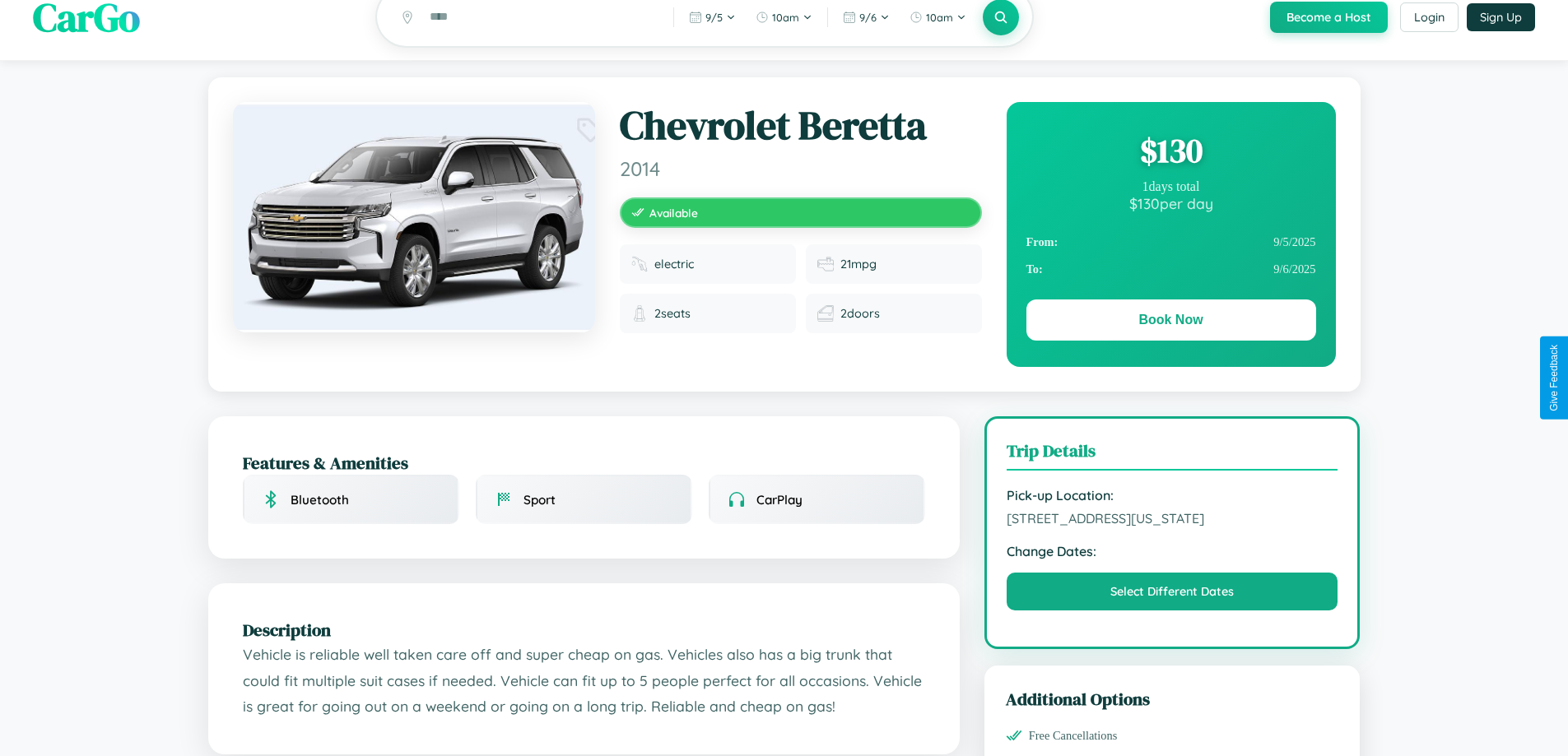
scroll to position [444, 0]
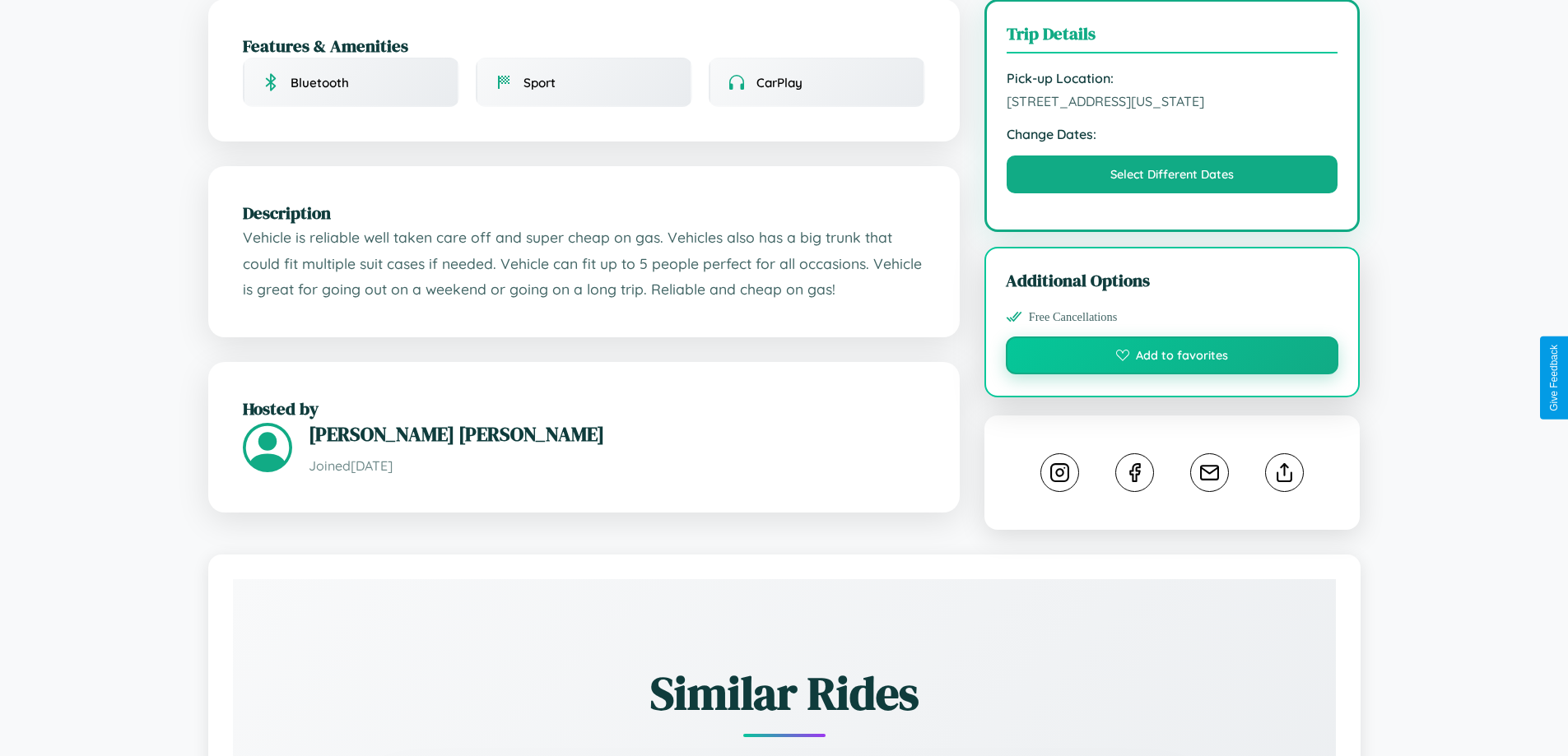
click at [1172, 374] on button "Add to favorites" at bounding box center [1172, 355] width 334 height 38
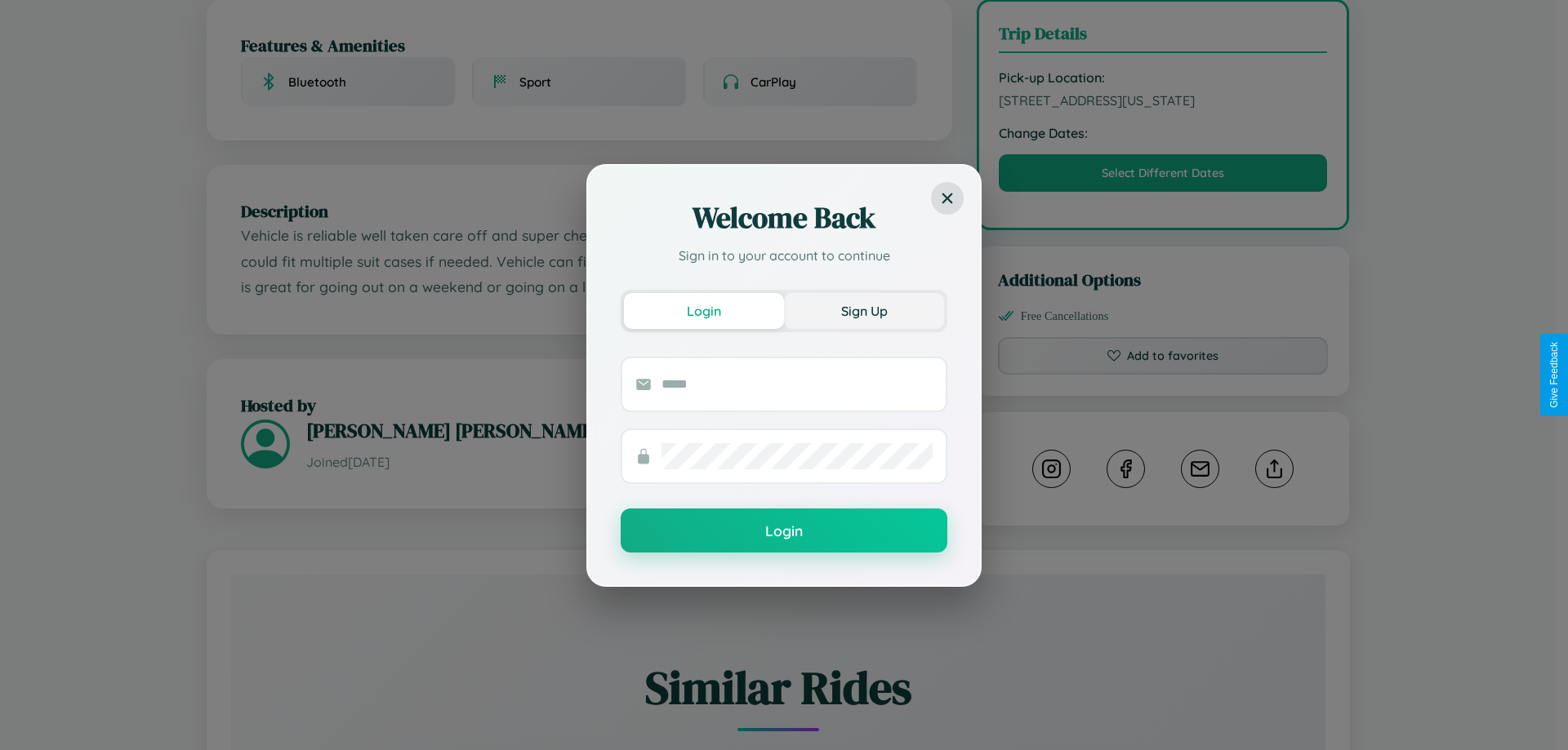
click at [864, 310] on button "Sign Up" at bounding box center [864, 310] width 160 height 36
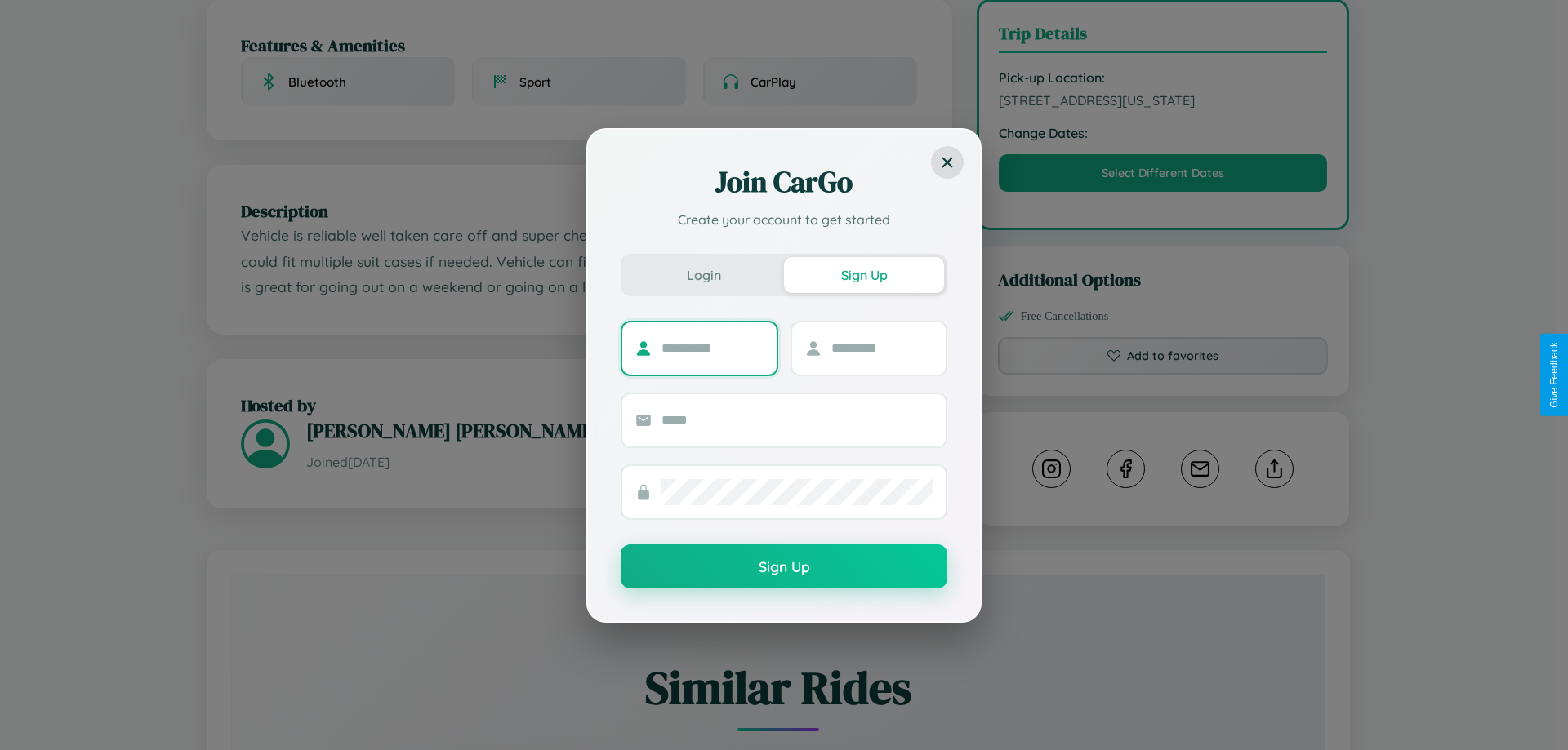
click at [712, 348] on input "text" at bounding box center [712, 348] width 102 height 26
type input "*******"
click at [881, 348] on input "text" at bounding box center [882, 348] width 102 height 26
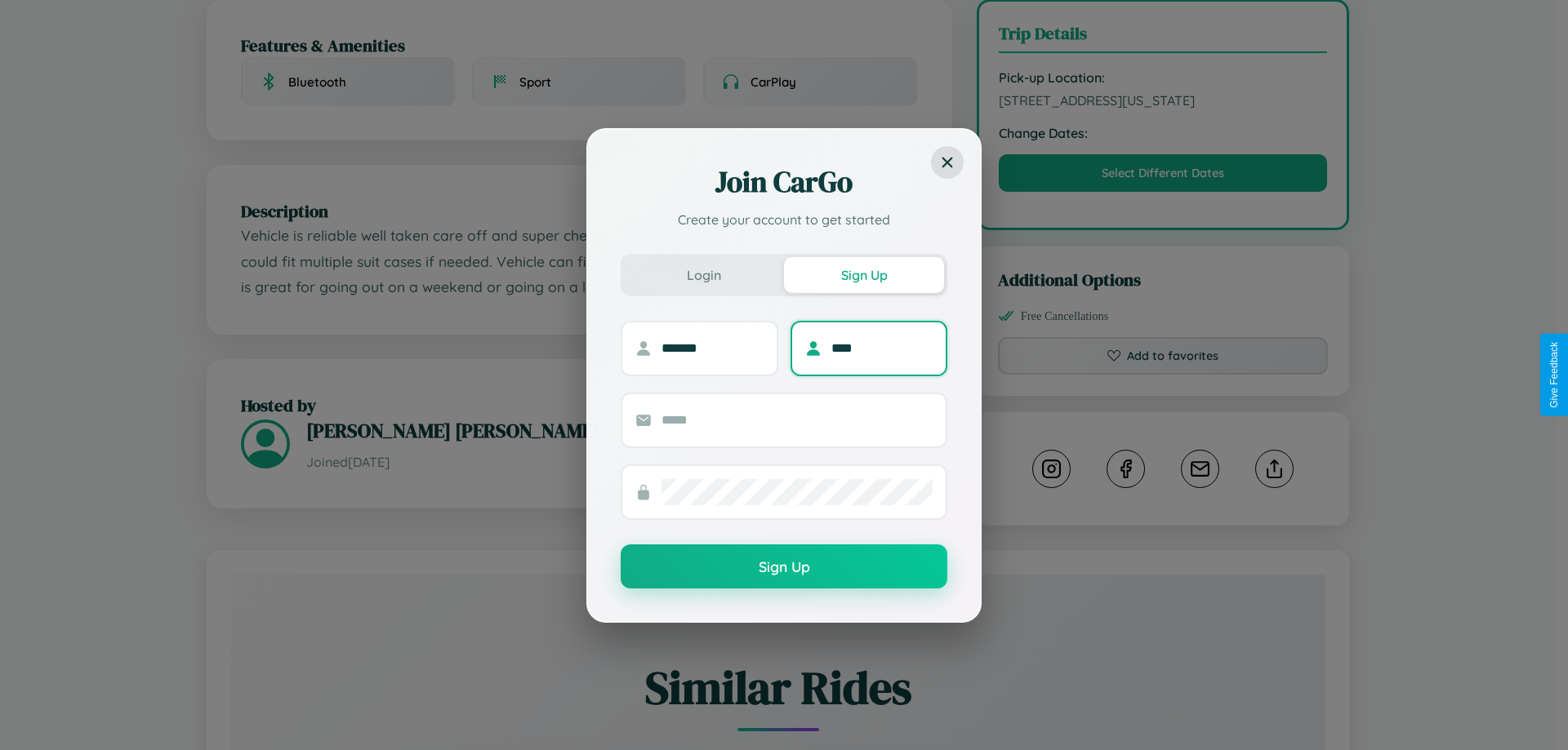
type input "****"
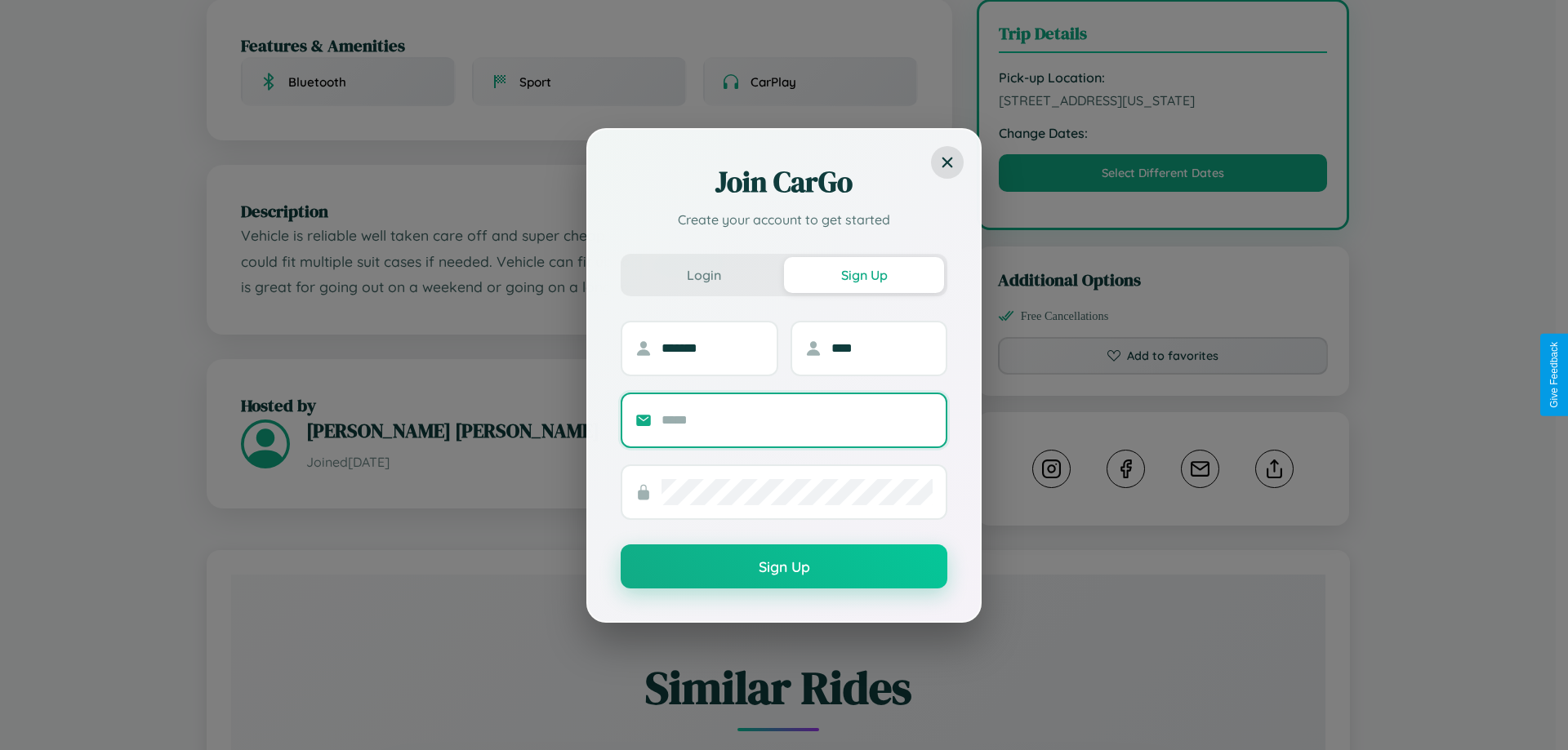
click at [797, 420] on input "text" at bounding box center [796, 420] width 271 height 26
type input "**********"
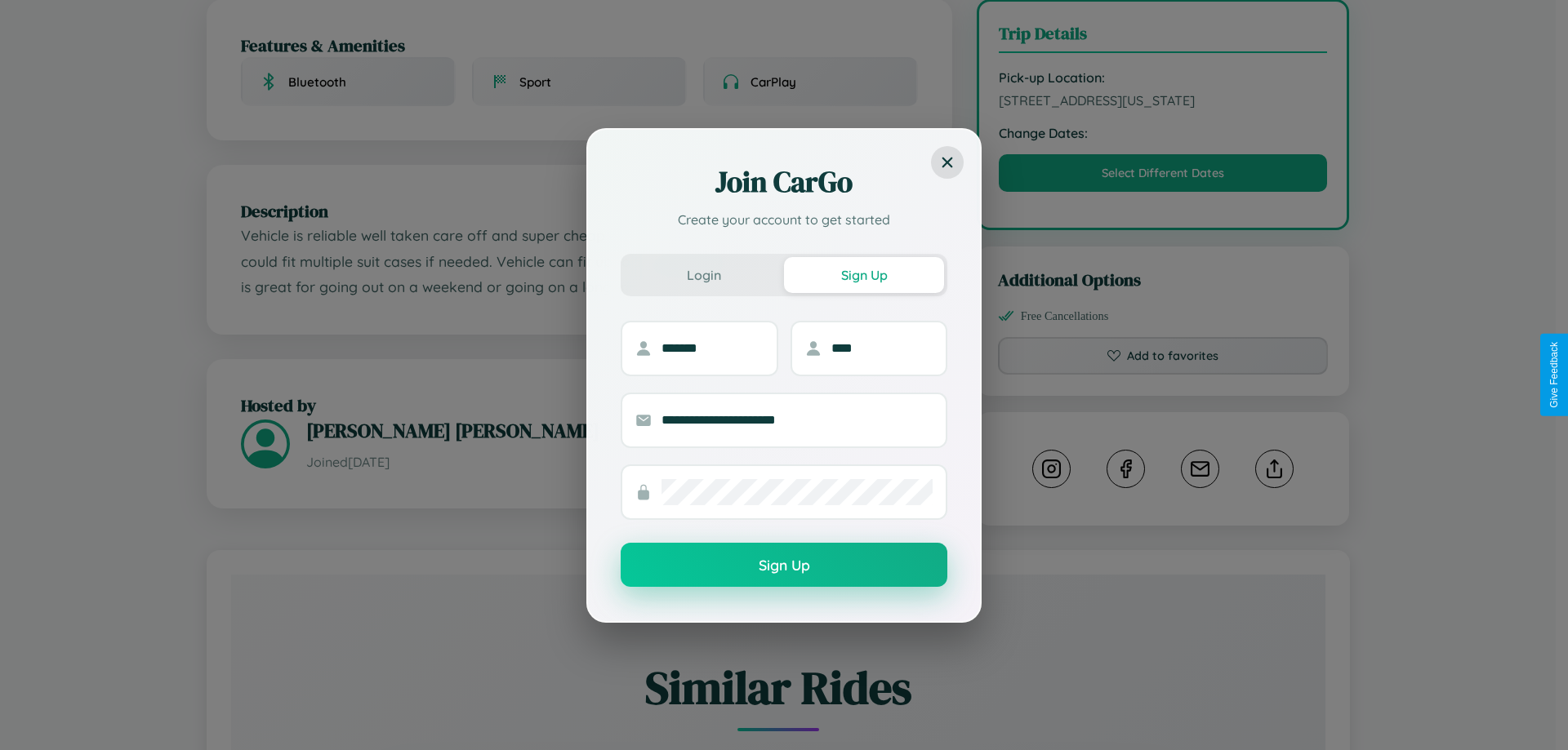
click at [784, 565] on button "Sign Up" at bounding box center [783, 565] width 327 height 44
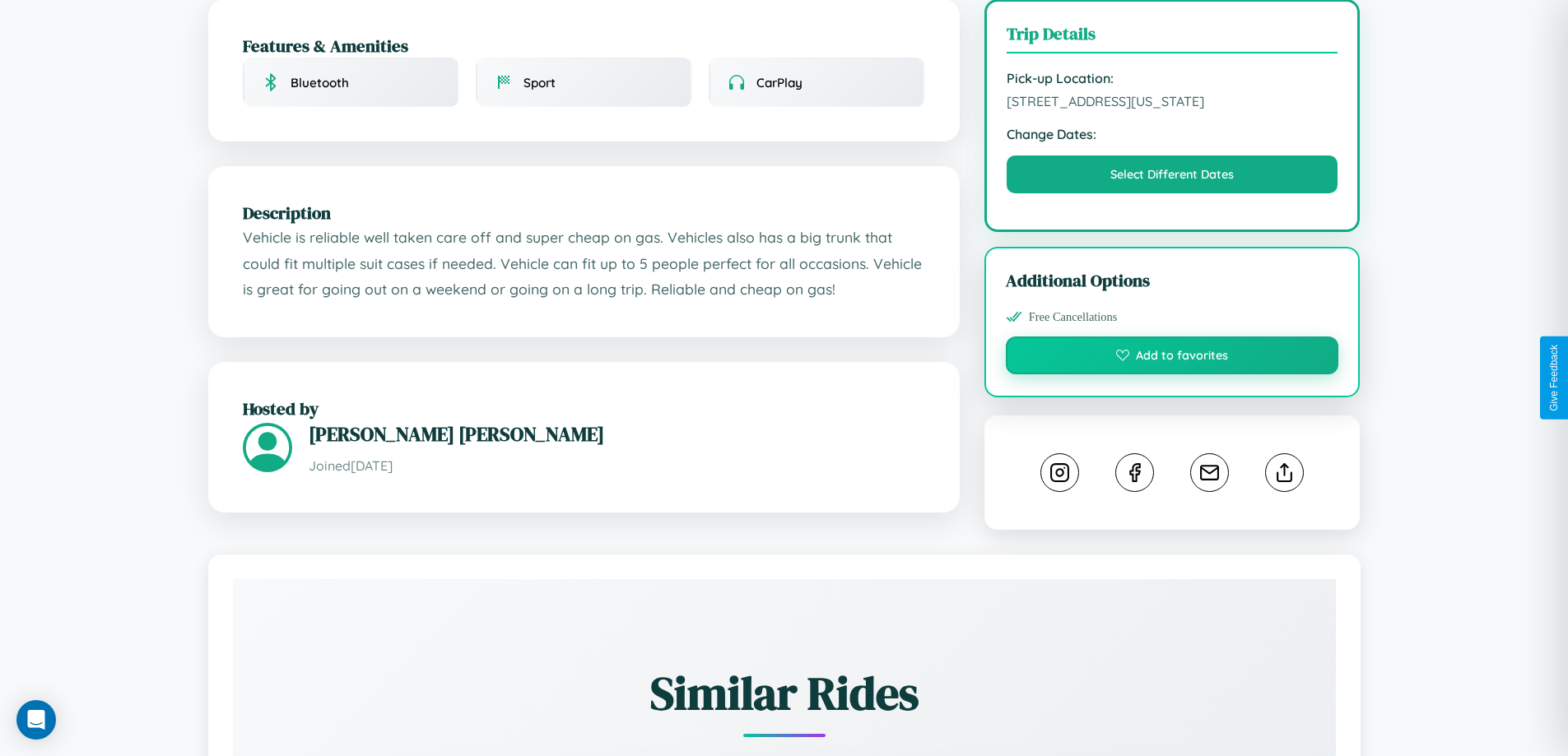
click at [1172, 374] on button "Add to favorites" at bounding box center [1172, 355] width 334 height 38
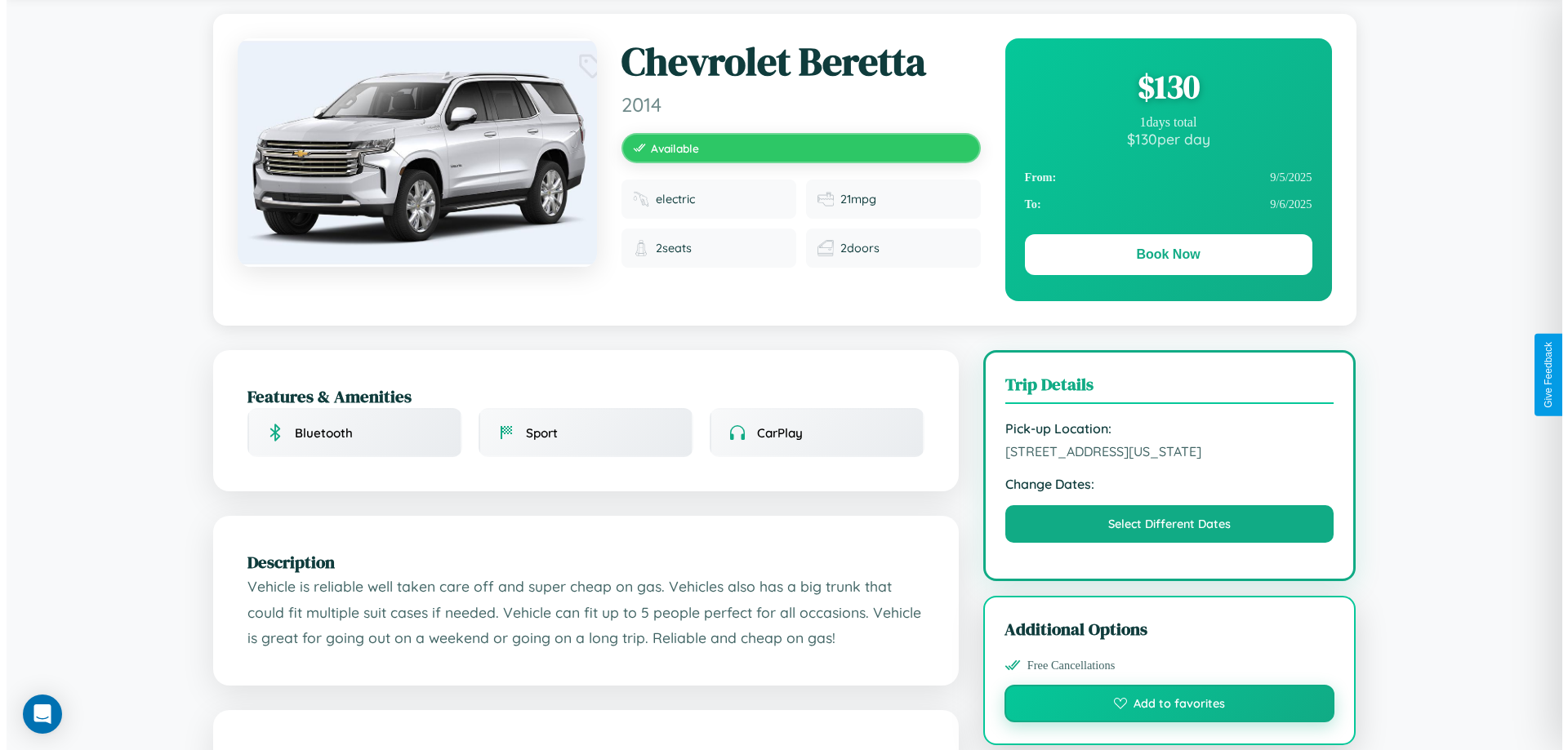
scroll to position [0, 0]
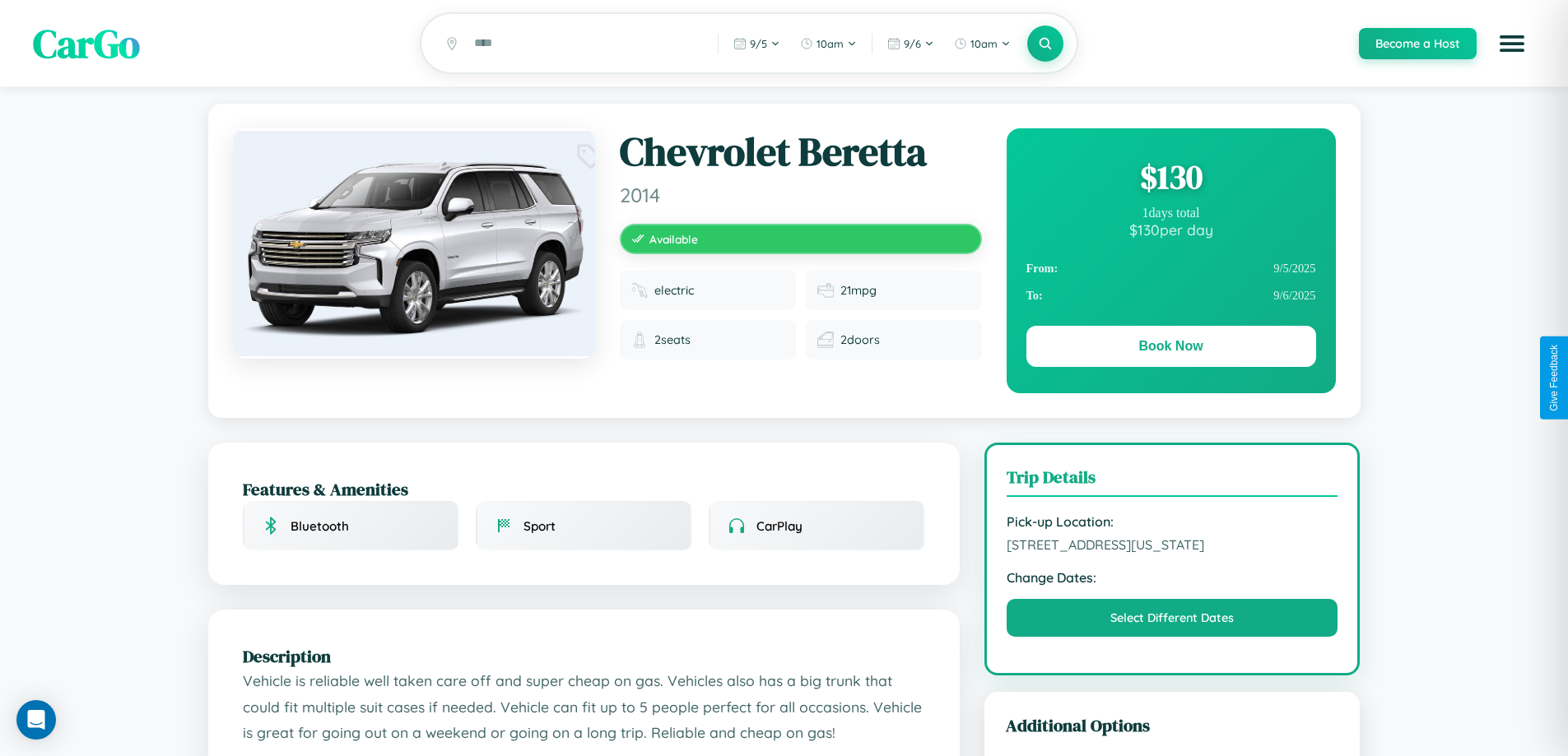
click at [1171, 179] on div "$ 130" at bounding box center [1171, 177] width 290 height 45
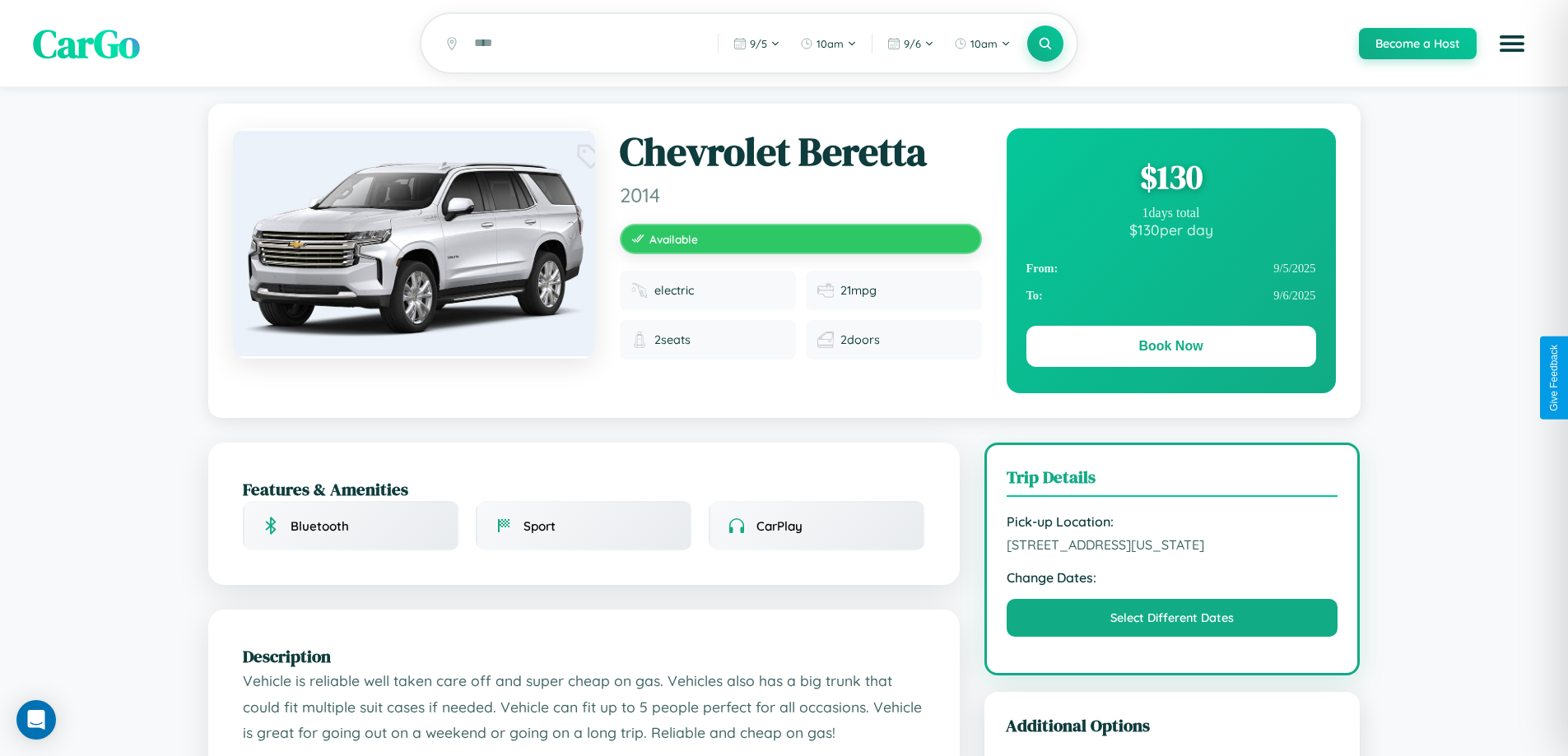
click at [1171, 179] on div "$ 130" at bounding box center [1171, 177] width 290 height 45
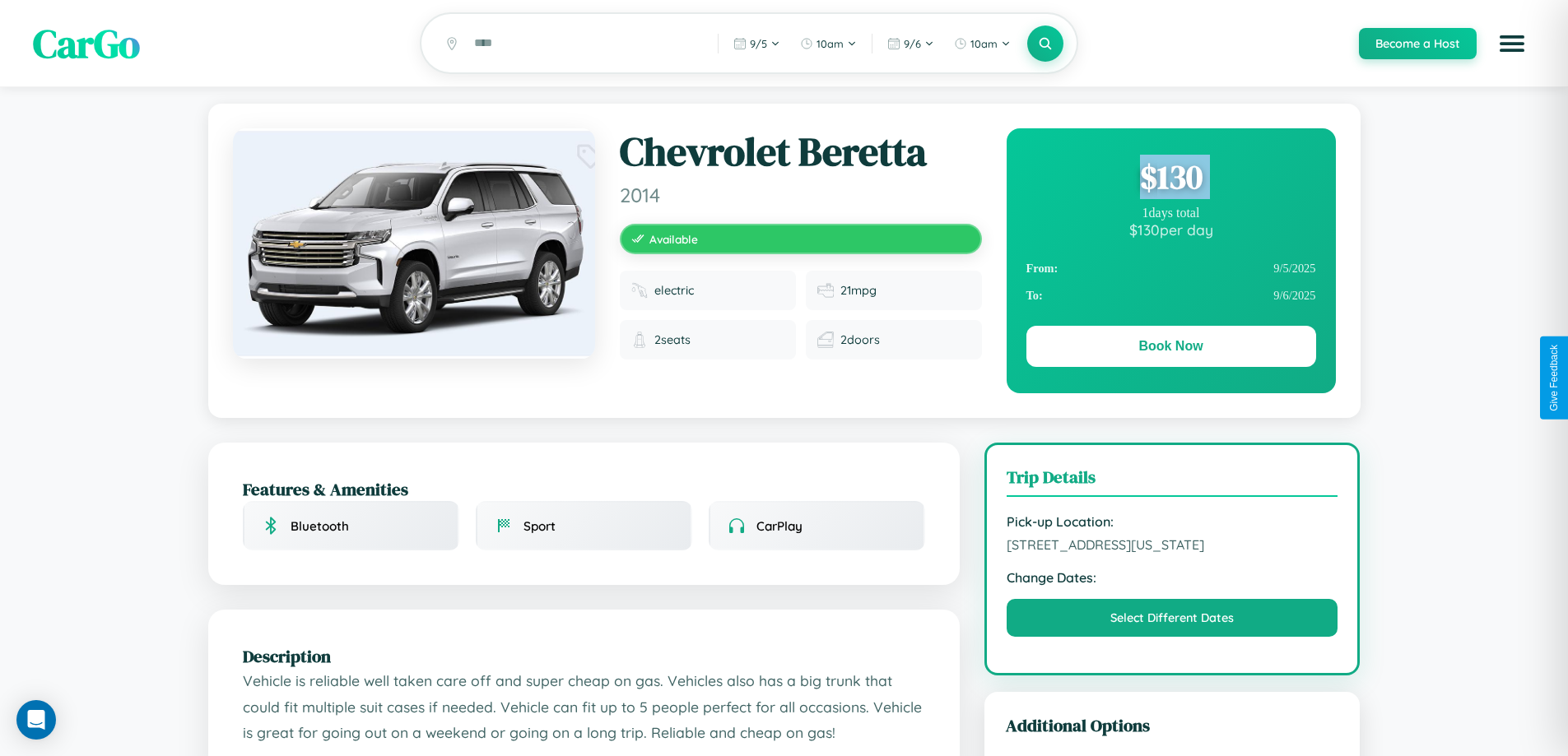
click at [1171, 179] on div "$ 130" at bounding box center [1171, 177] width 290 height 45
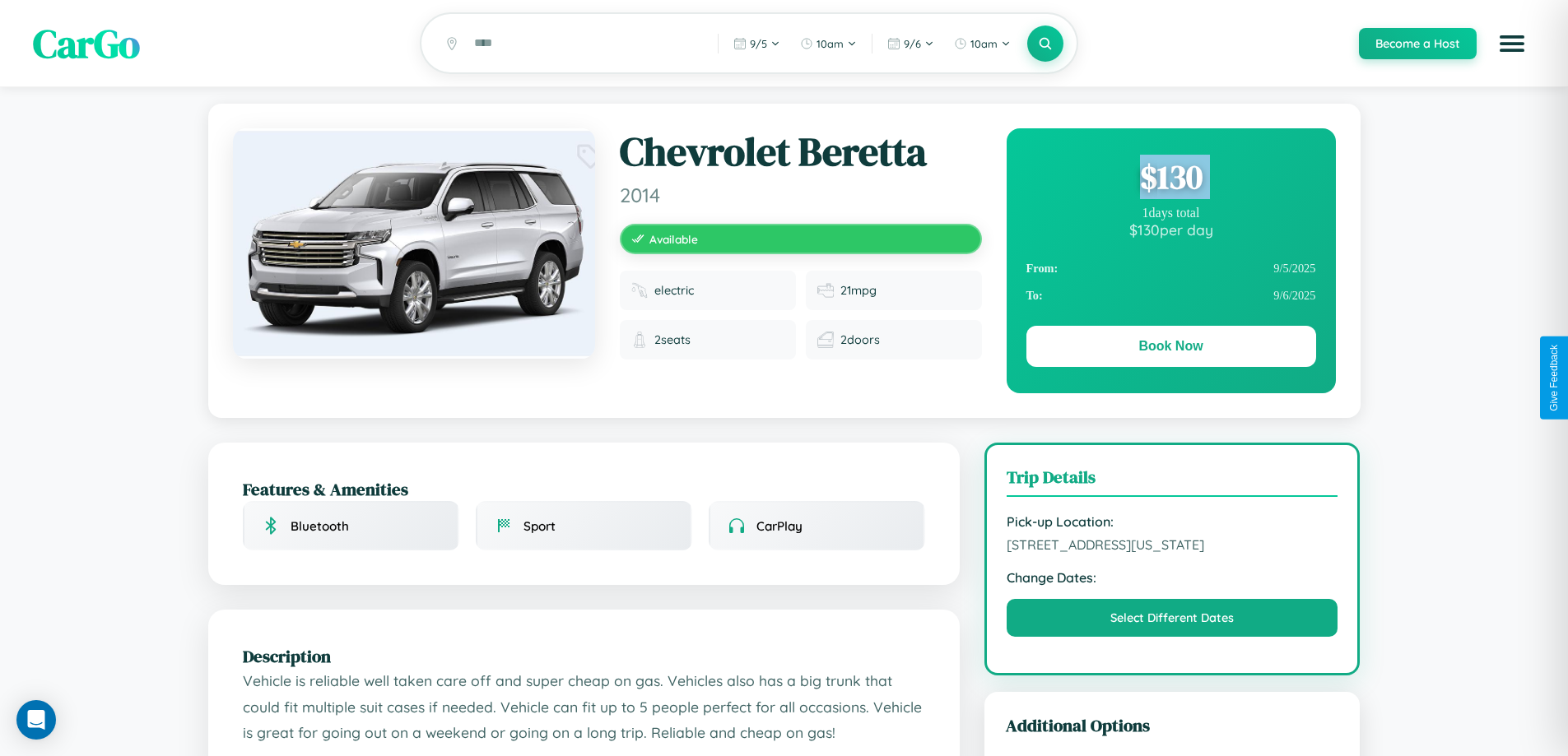
click at [1171, 179] on div "$ 130" at bounding box center [1171, 177] width 290 height 45
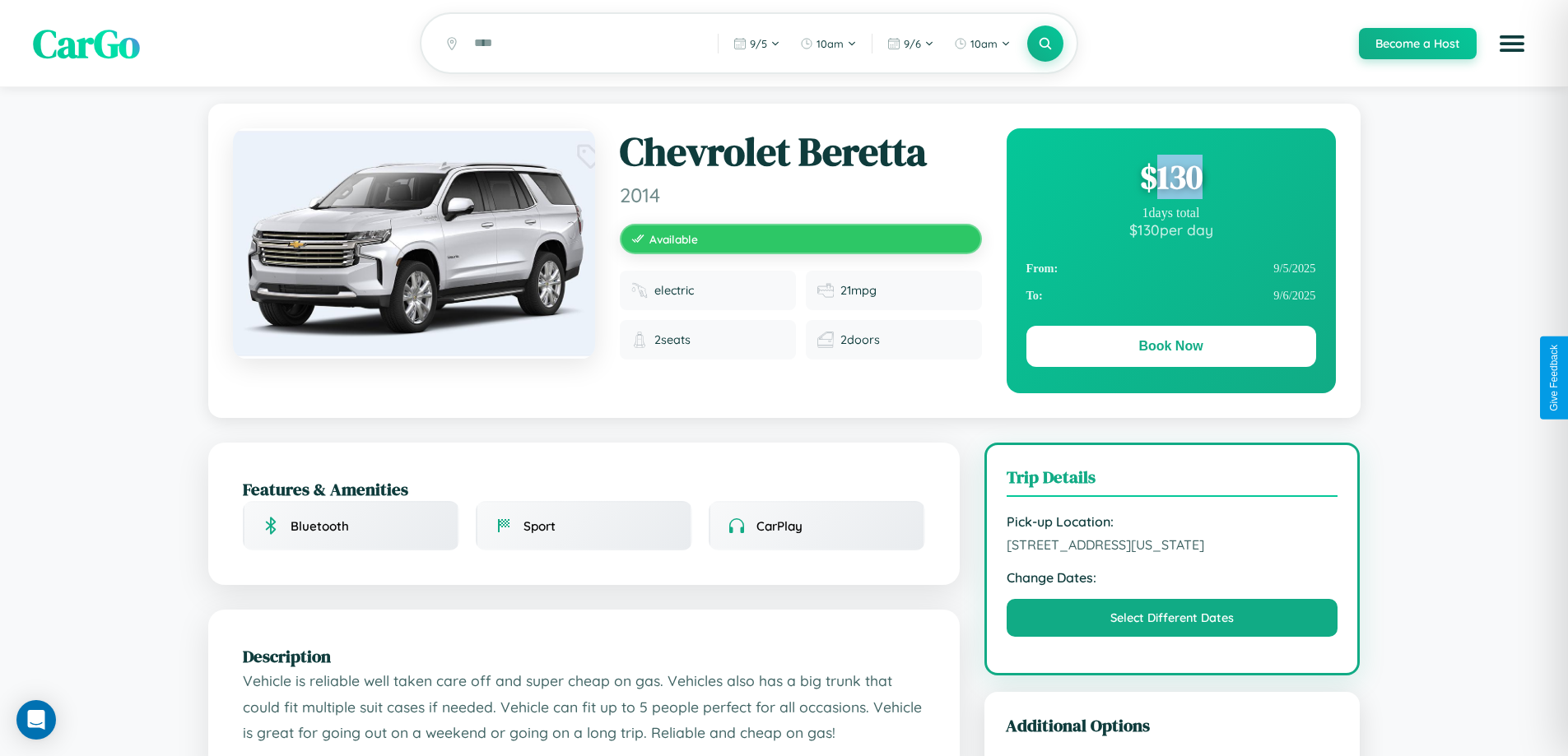
click at [1171, 179] on div "$ 130" at bounding box center [1171, 177] width 290 height 45
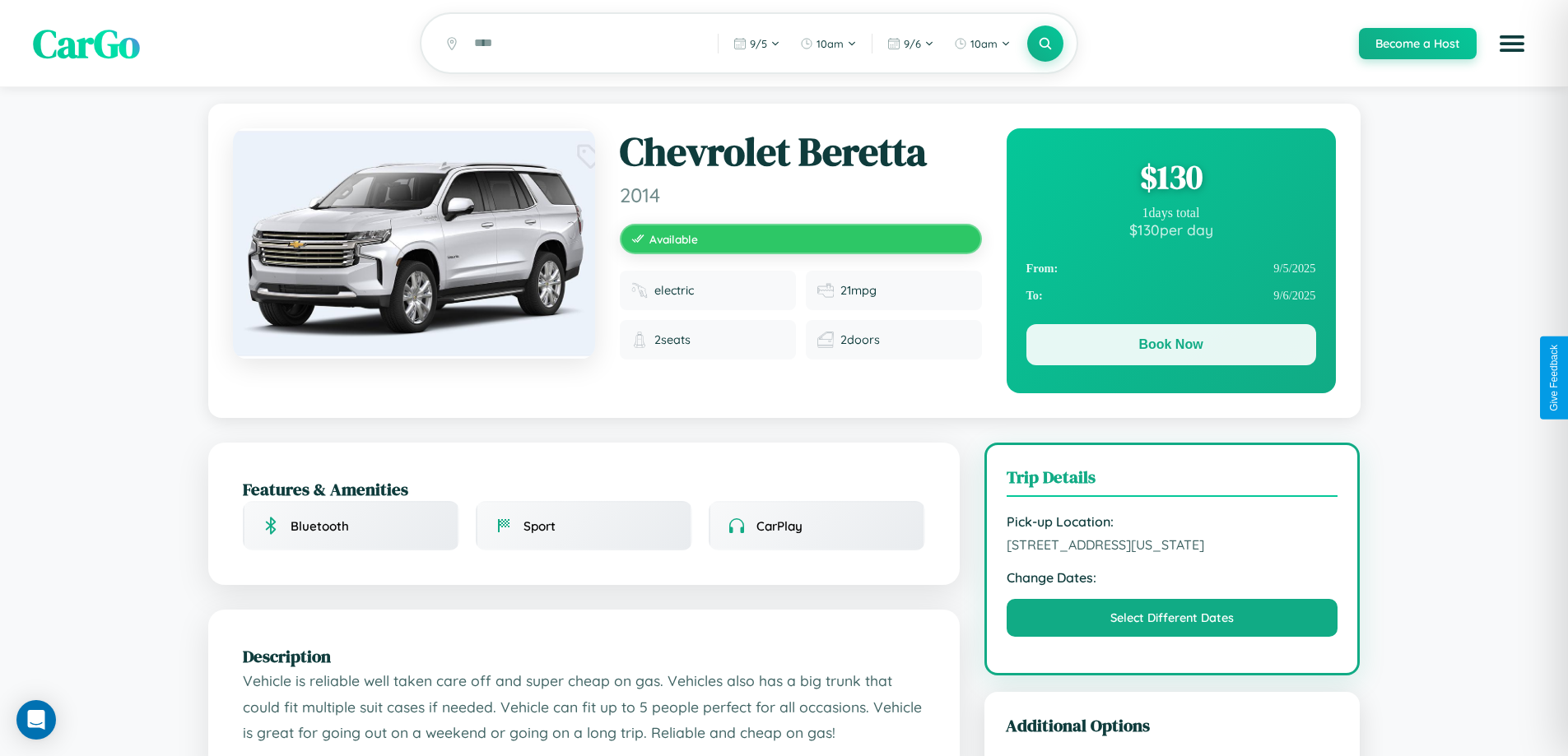
click at [1171, 347] on button "Book Now" at bounding box center [1171, 345] width 290 height 41
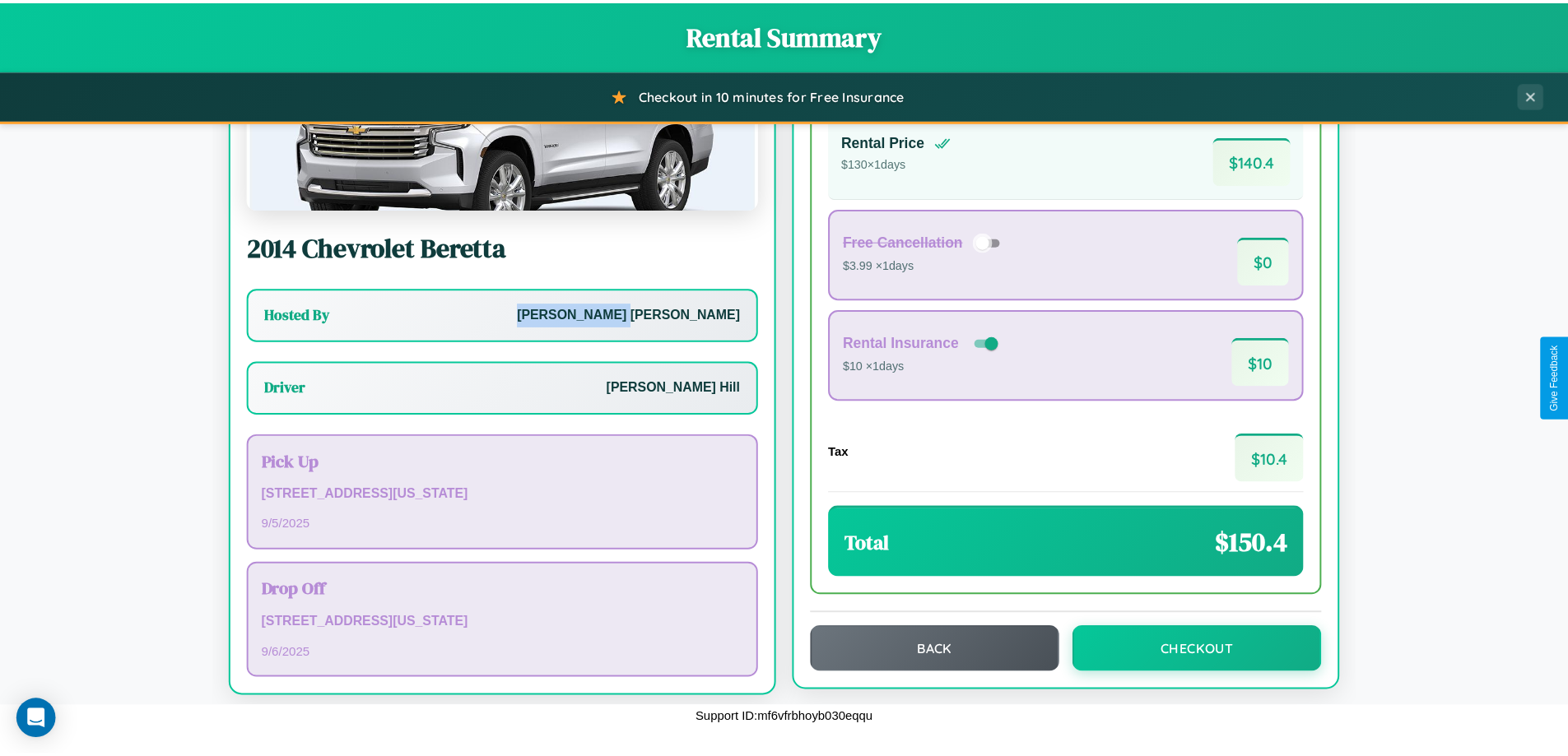
scroll to position [118, 0]
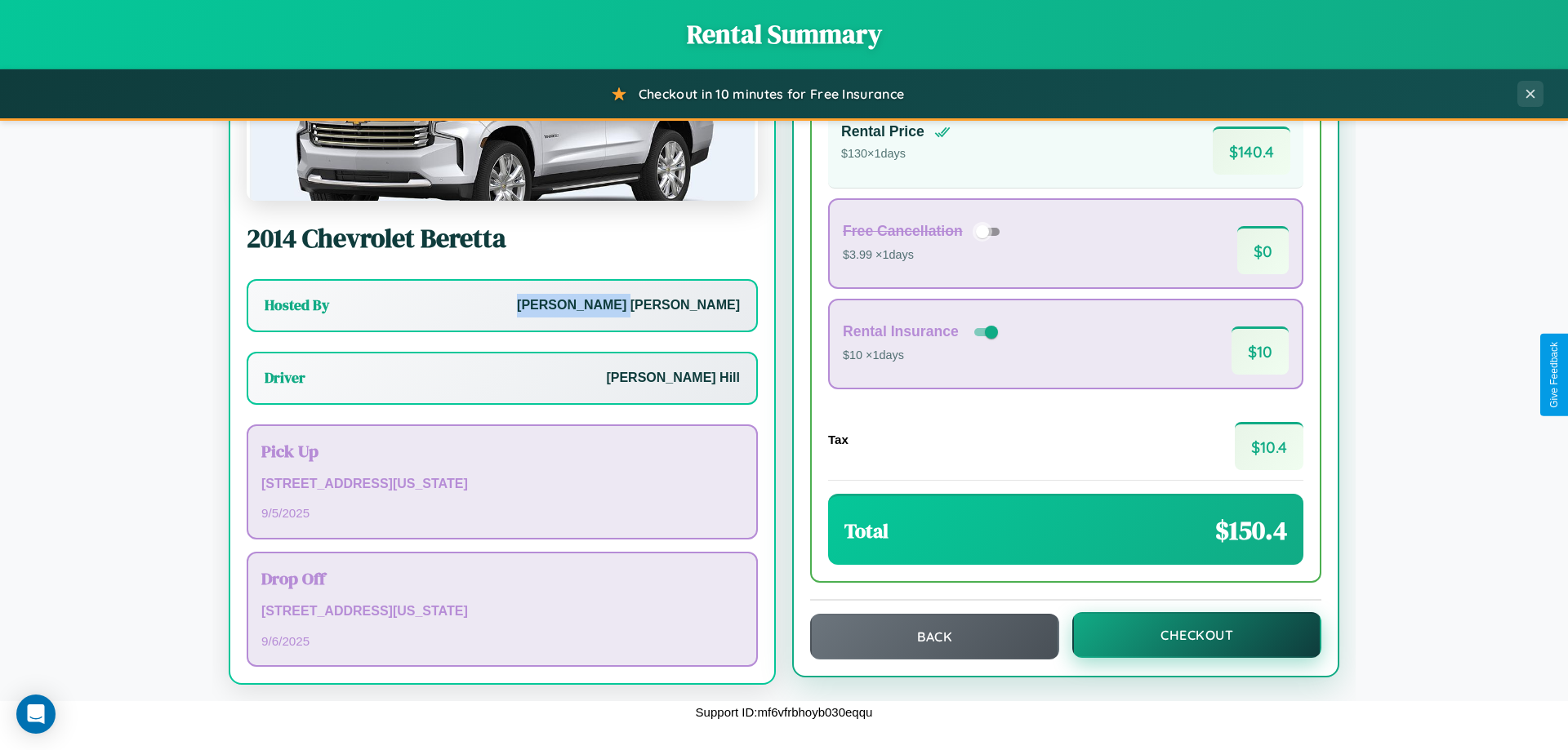
click at [1185, 635] on button "Checkout" at bounding box center [1197, 634] width 249 height 45
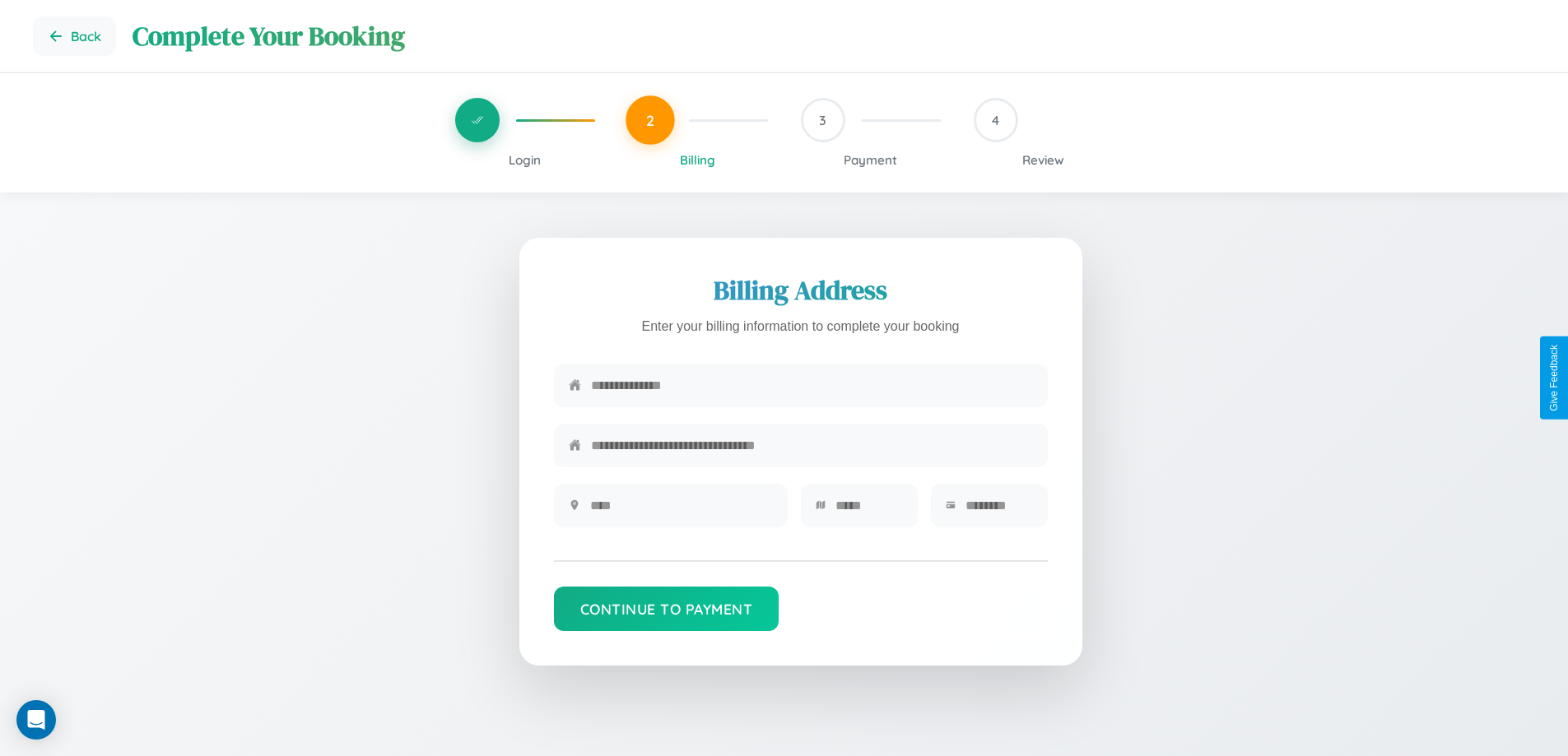
click at [812, 387] on input "text" at bounding box center [812, 385] width 442 height 40
type input "**********"
click at [681, 511] on input "text" at bounding box center [682, 505] width 183 height 40
type input "********"
click at [868, 511] on input "text" at bounding box center [868, 505] width 67 height 40
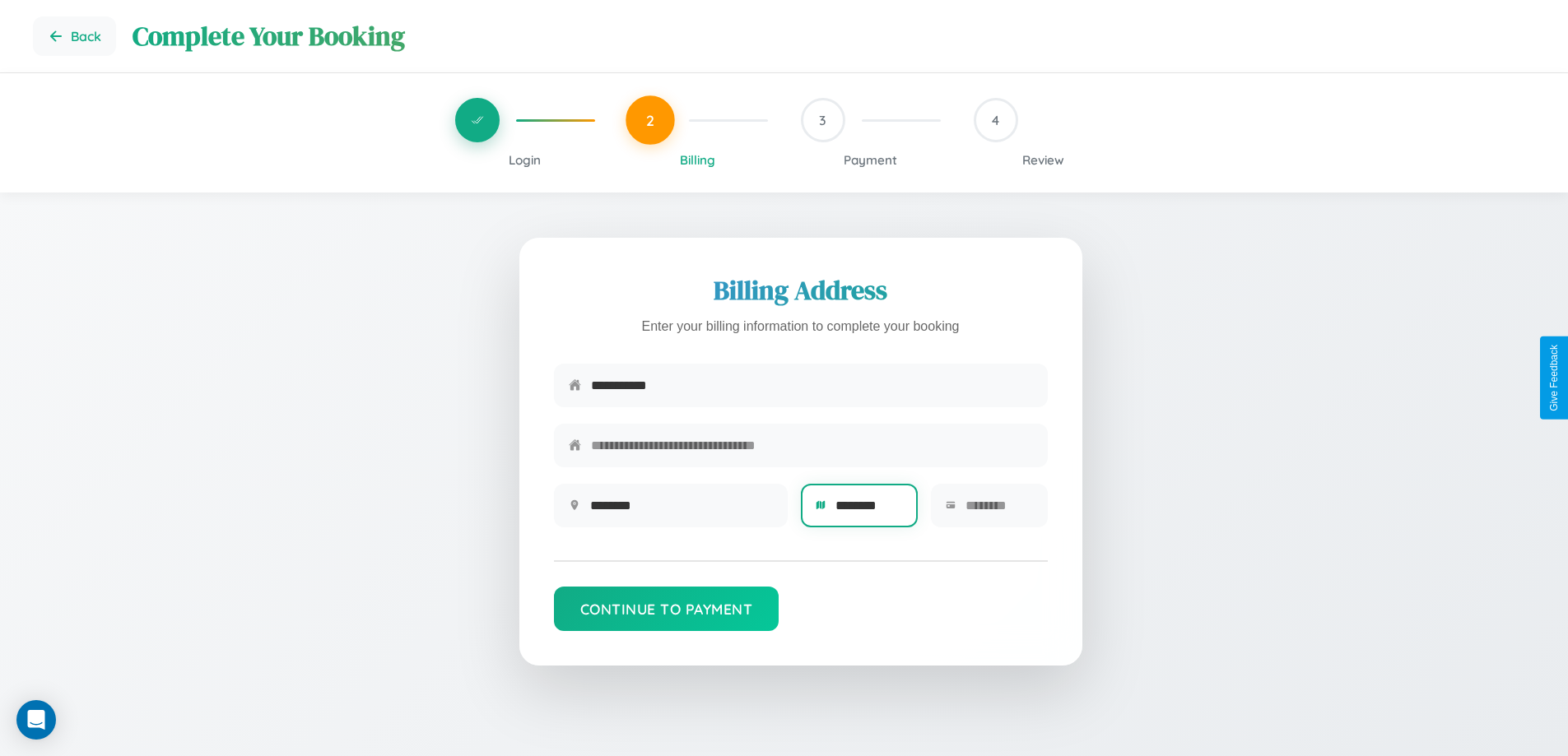
type input "********"
click at [998, 511] on input "text" at bounding box center [998, 505] width 67 height 40
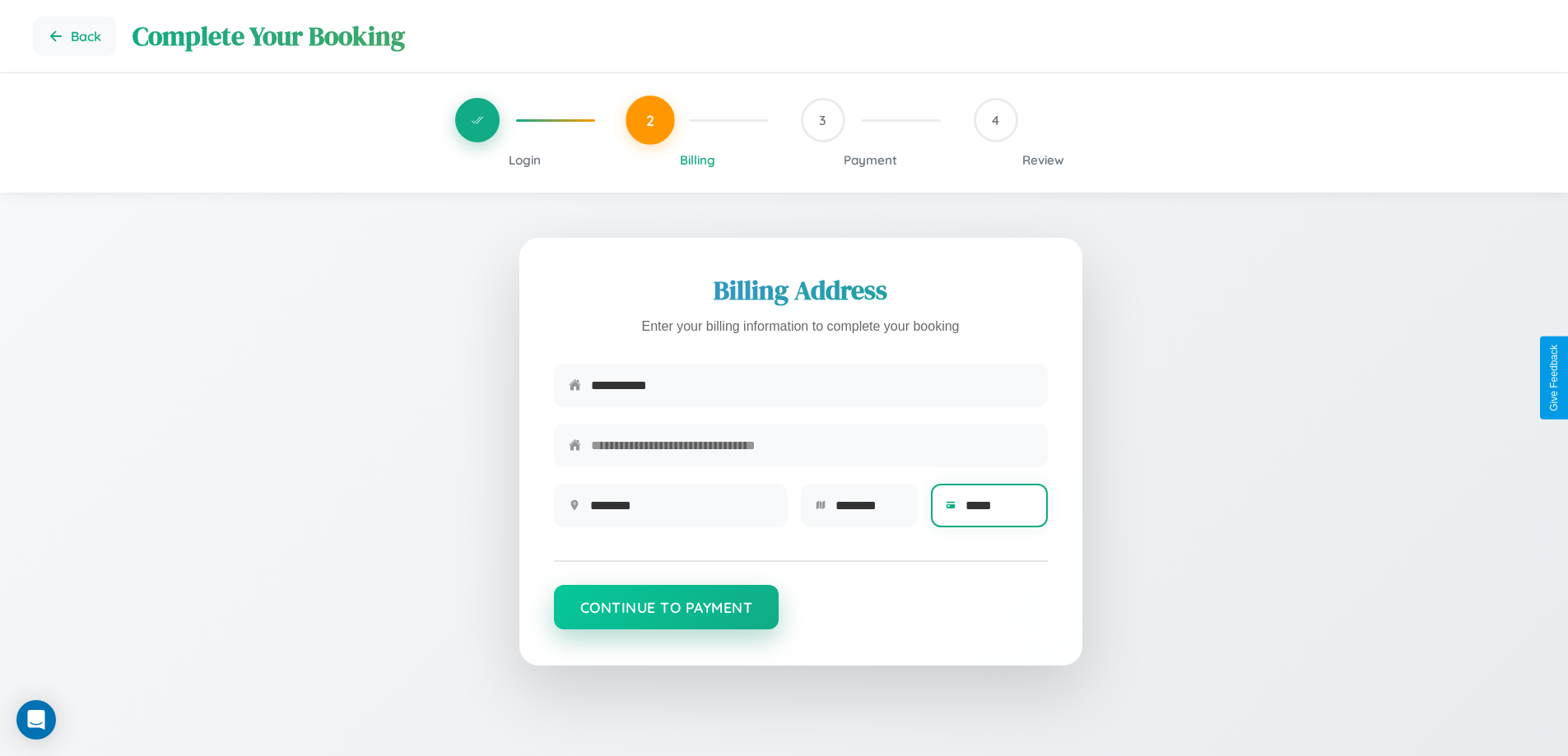
type input "*****"
click at [666, 615] on button "Continue to Payment" at bounding box center [666, 607] width 225 height 45
